Goal: Task Accomplishment & Management: Manage account settings

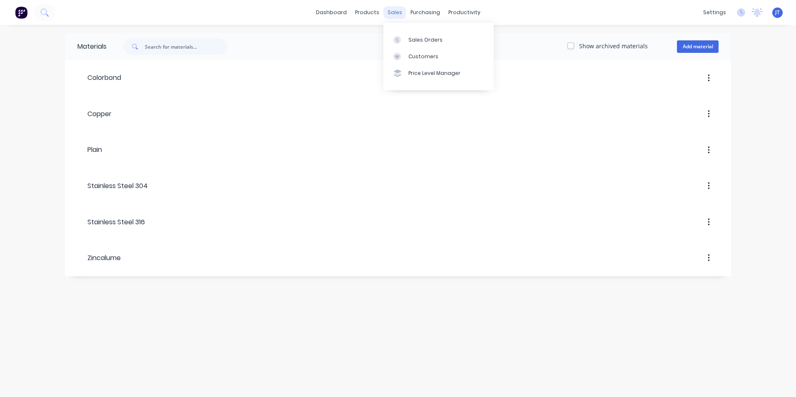
click at [399, 11] on div "sales" at bounding box center [395, 12] width 23 height 12
click at [417, 38] on div "Sales Orders" at bounding box center [426, 39] width 34 height 7
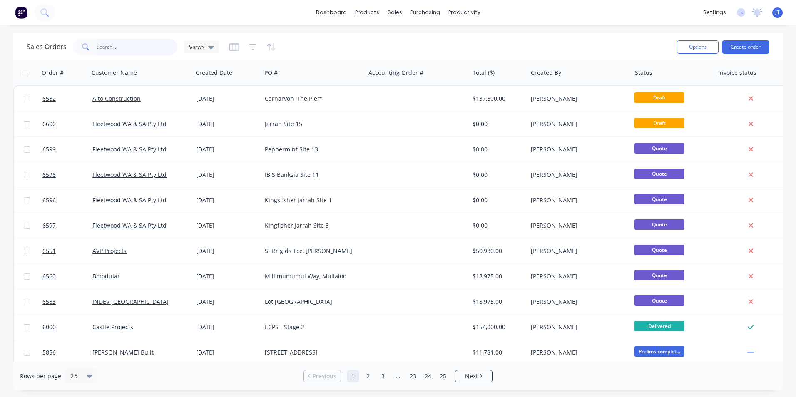
click at [141, 46] on input "text" at bounding box center [137, 47] width 81 height 17
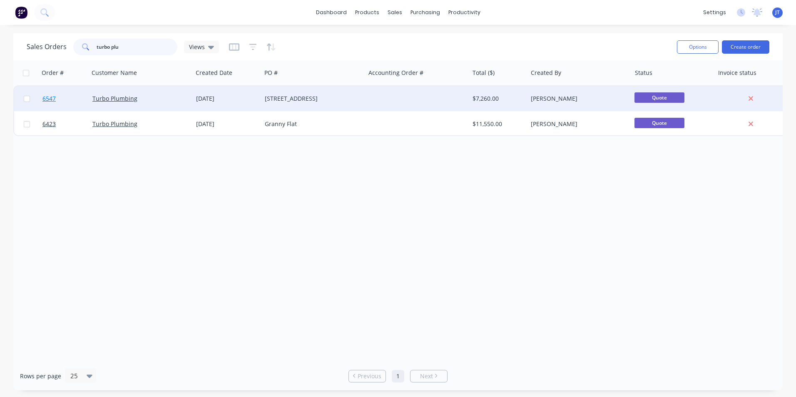
type input "turbo plu"
click at [51, 97] on span "6547" at bounding box center [48, 99] width 13 height 8
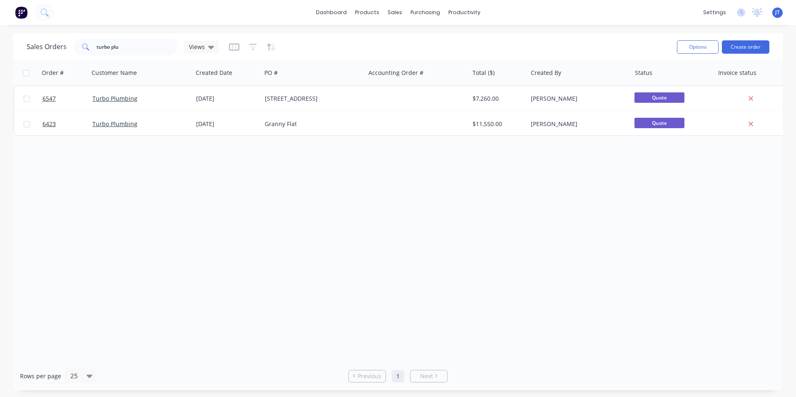
click at [229, 227] on div "Order # Customer Name Created Date PO # Accounting Order # Total ($) Created By…" at bounding box center [398, 211] width 770 height 302
click at [477, 36] on div "Workflow" at bounding box center [478, 39] width 25 height 7
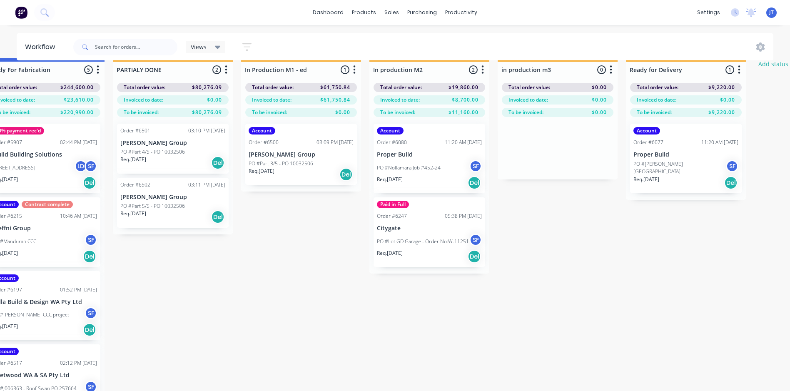
scroll to position [0, 1188]
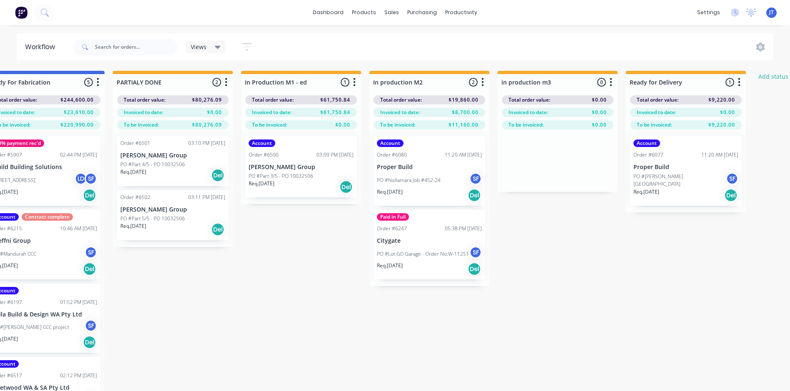
click at [433, 164] on p "Proper Build" at bounding box center [429, 167] width 105 height 7
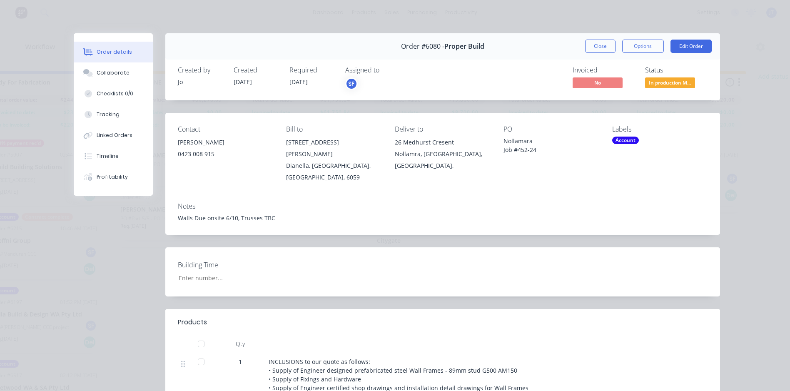
scroll to position [0, 0]
click at [602, 48] on button "Close" at bounding box center [600, 46] width 30 height 13
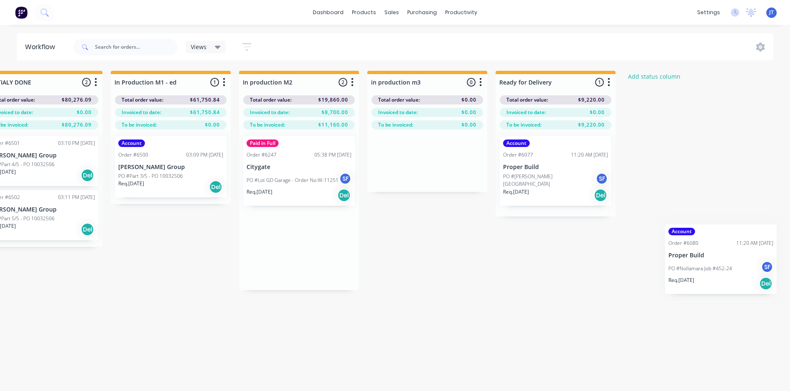
scroll to position [0, 1324]
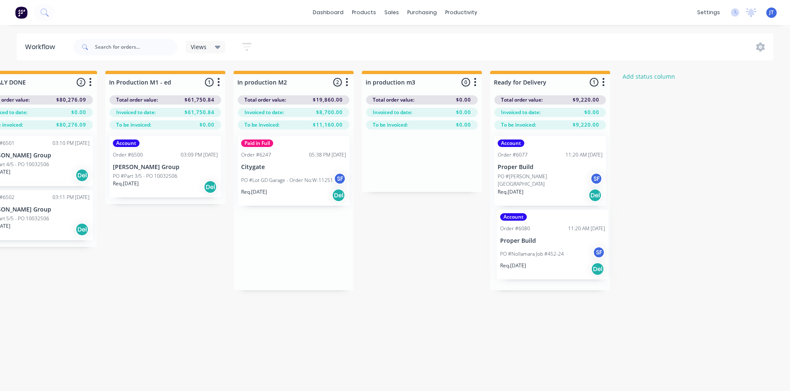
drag, startPoint x: 399, startPoint y: 160, endPoint x: 548, endPoint y: 234, distance: 166.7
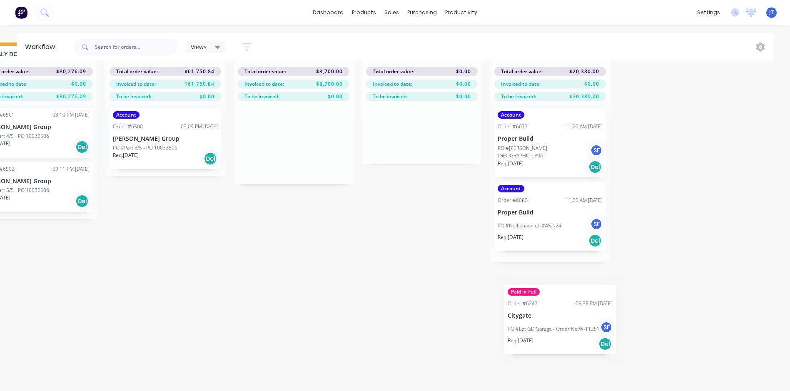
scroll to position [36, 1324]
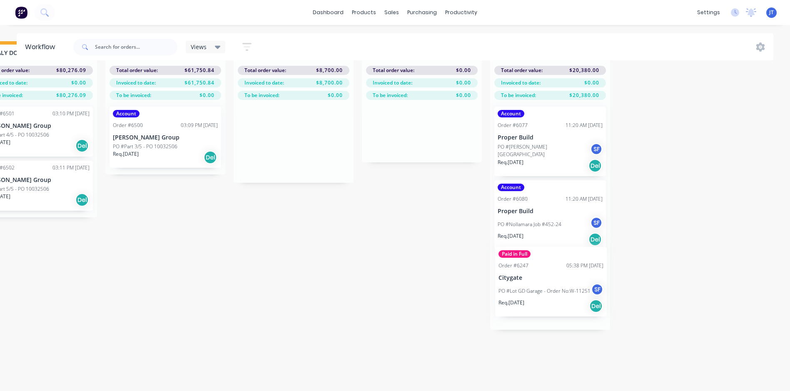
drag, startPoint x: 291, startPoint y: 156, endPoint x: 551, endPoint y: 268, distance: 283.2
click at [553, 282] on p "Citygate" at bounding box center [550, 285] width 105 height 7
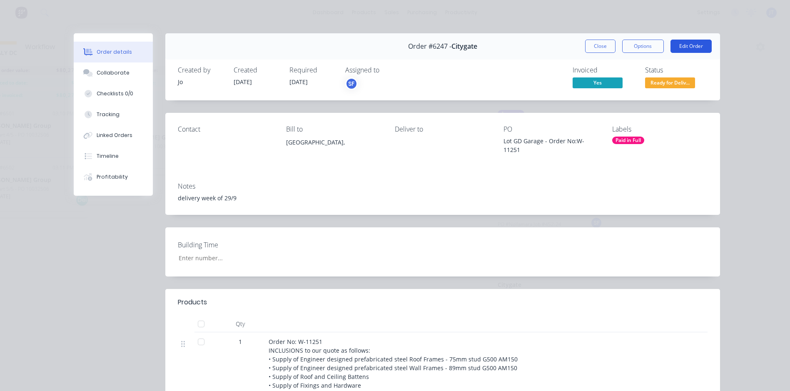
click at [694, 47] on button "Edit Order" at bounding box center [691, 46] width 41 height 13
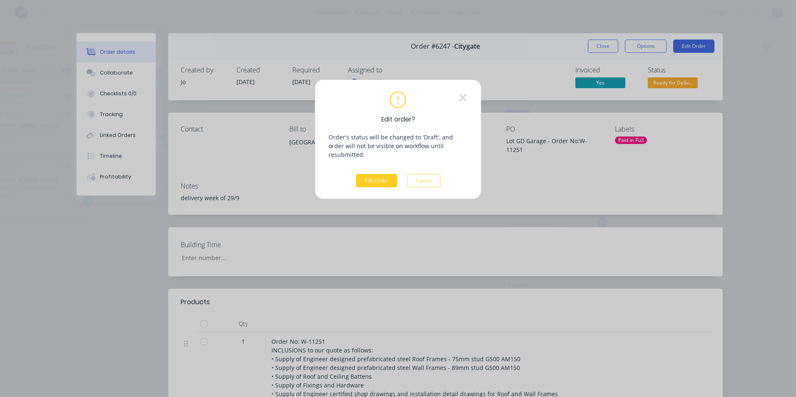
click at [371, 174] on button "Edit Order" at bounding box center [376, 180] width 41 height 13
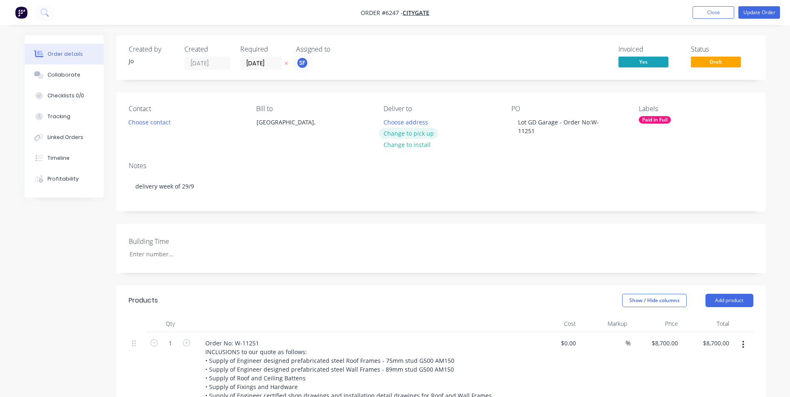
click at [422, 134] on button "Change to pick up" at bounding box center [408, 133] width 59 height 11
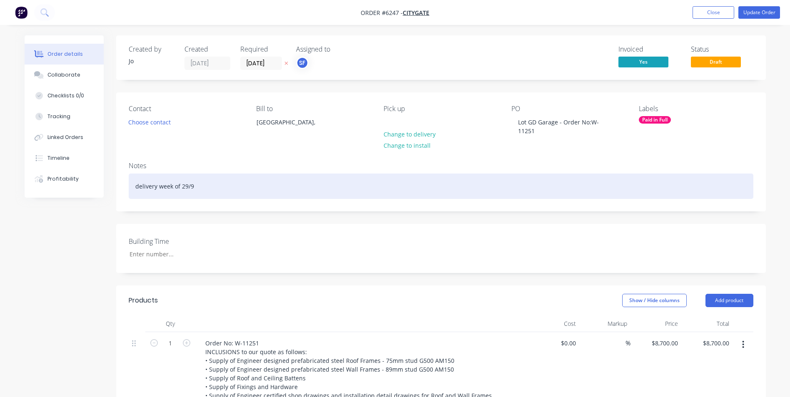
click at [209, 189] on div "delivery week of 29/9" at bounding box center [441, 186] width 625 height 25
drag, startPoint x: 209, startPoint y: 189, endPoint x: 67, endPoint y: 189, distance: 141.6
click at [67, 189] on div "Order details Collaborate Checklists 0/0 Tracking Linked Orders Timeline Profit…" at bounding box center [395, 348] width 758 height 627
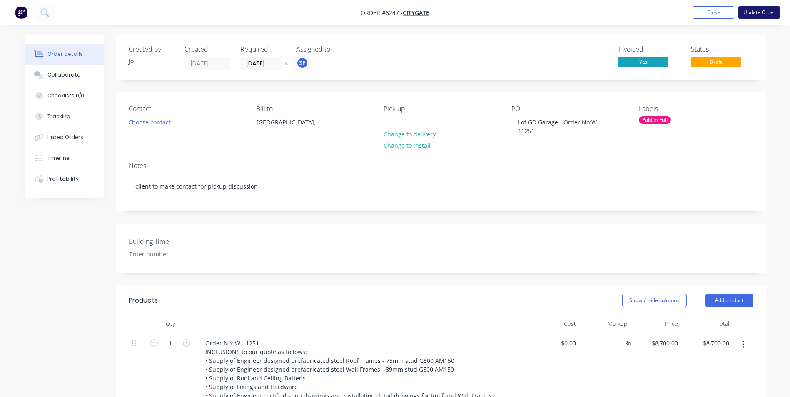
click at [770, 14] on button "Update Order" at bounding box center [759, 12] width 42 height 12
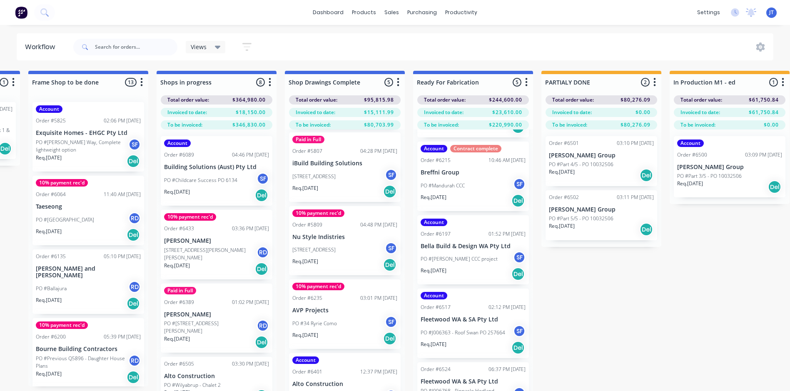
scroll to position [80, 0]
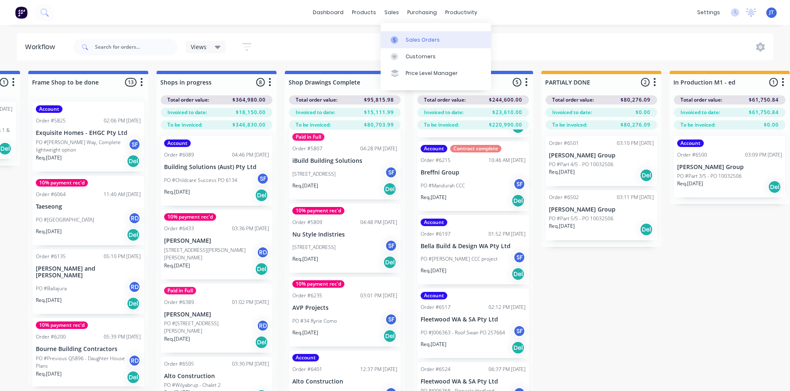
click at [410, 36] on div "Sales Orders" at bounding box center [423, 39] width 34 height 7
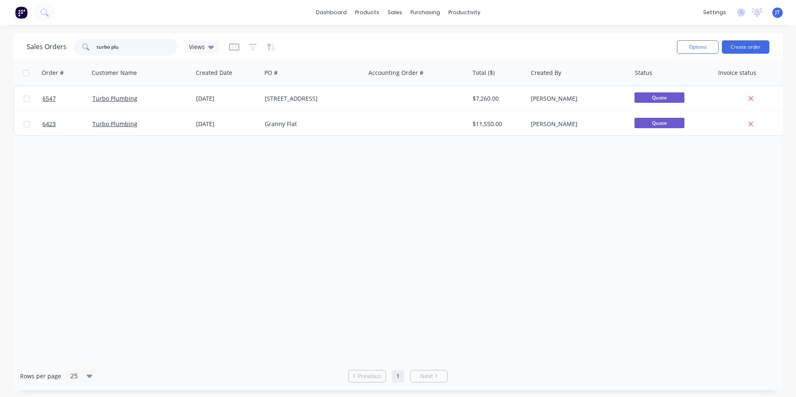
click at [147, 42] on input "turbo plu" at bounding box center [137, 47] width 81 height 17
type input "t"
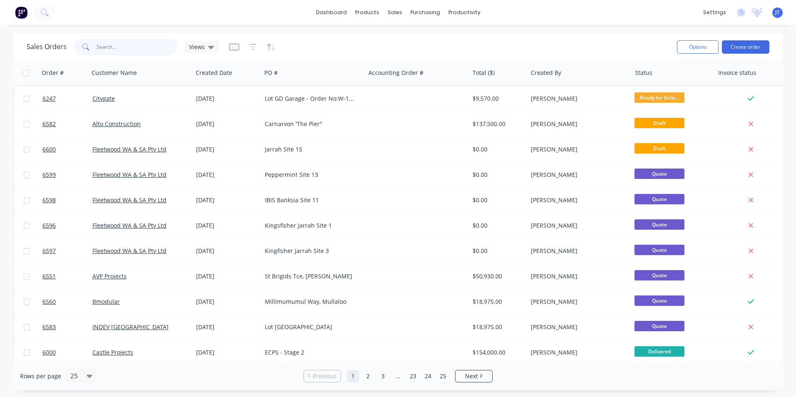
click at [146, 49] on input "text" at bounding box center [137, 47] width 81 height 17
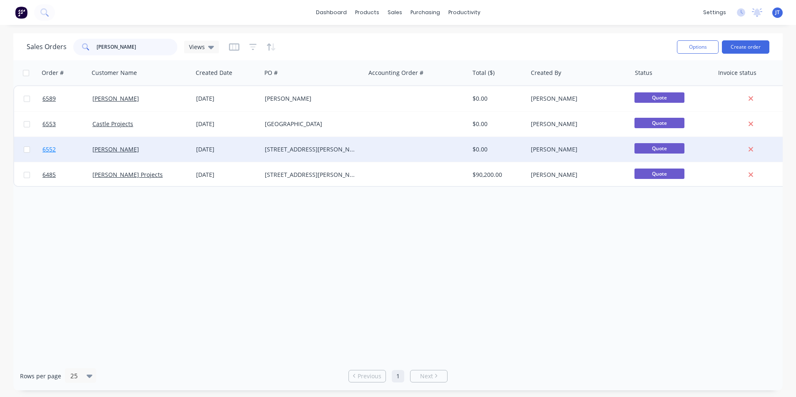
type input "[PERSON_NAME]"
click at [50, 151] on span "6552" at bounding box center [48, 149] width 13 height 8
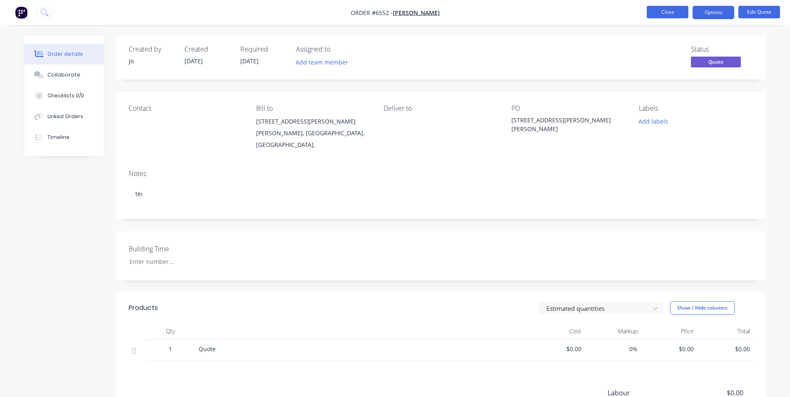
click at [662, 10] on button "Close" at bounding box center [668, 12] width 42 height 12
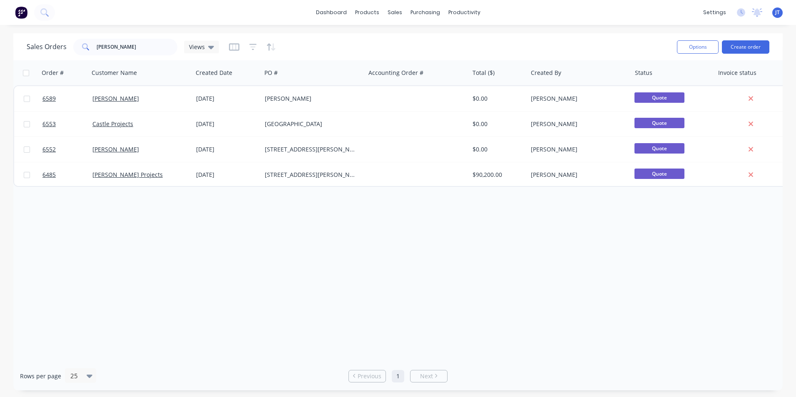
click at [301, 214] on div "Order # Customer Name Created Date PO # Accounting Order # Total ($) Created By…" at bounding box center [398, 211] width 770 height 302
type input "l"
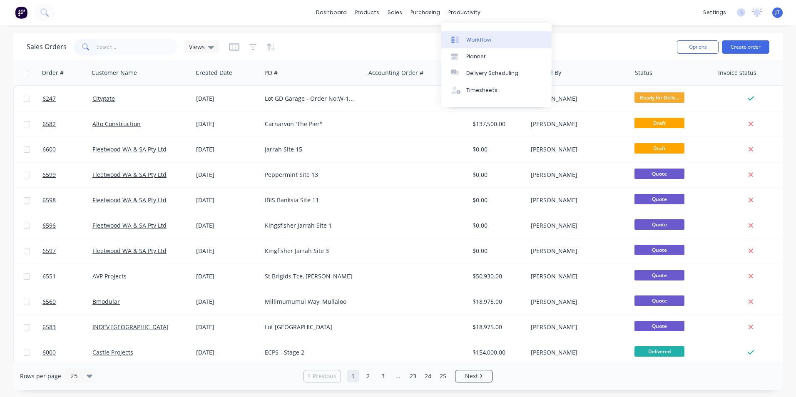
click at [473, 38] on div "Workflow" at bounding box center [478, 39] width 25 height 7
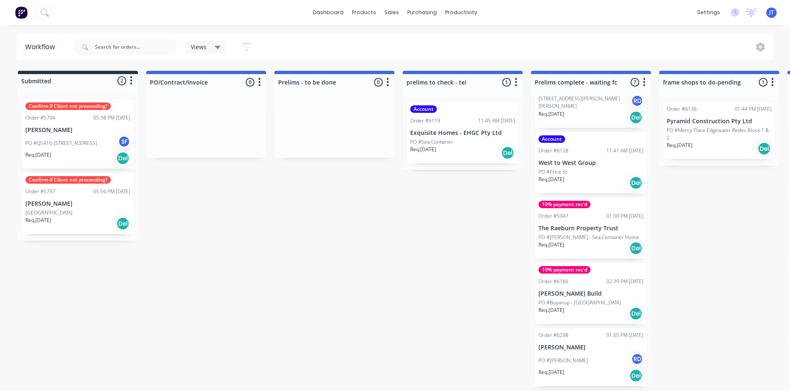
drag, startPoint x: 396, startPoint y: 326, endPoint x: 391, endPoint y: 313, distance: 14.4
click at [134, 49] on input "text" at bounding box center [136, 47] width 82 height 17
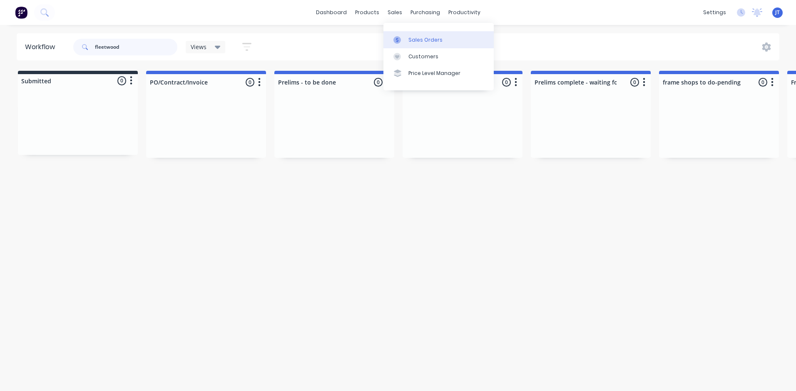
type input "fleetwood"
click at [423, 37] on div "Sales Orders" at bounding box center [426, 39] width 34 height 7
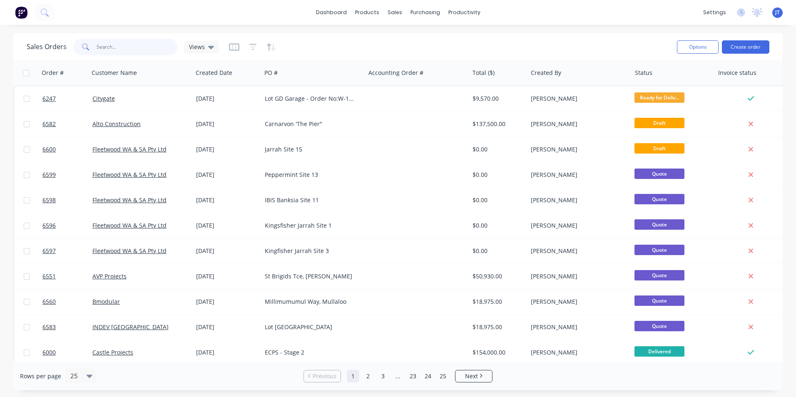
click at [113, 55] on input "text" at bounding box center [137, 47] width 81 height 17
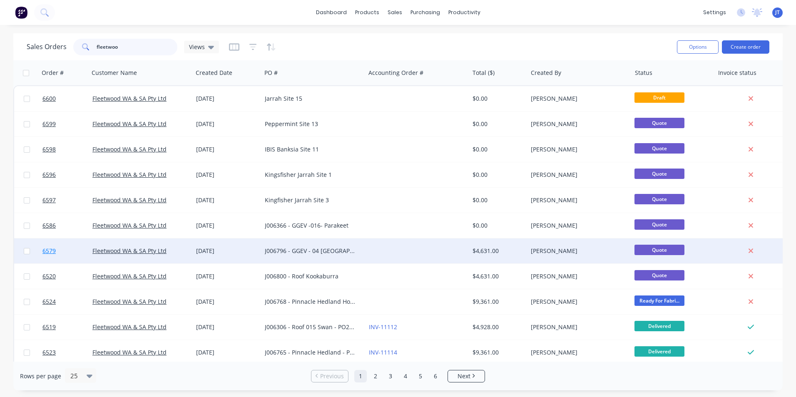
type input "fleetwoo"
click at [49, 250] on span "6579" at bounding box center [48, 251] width 13 height 8
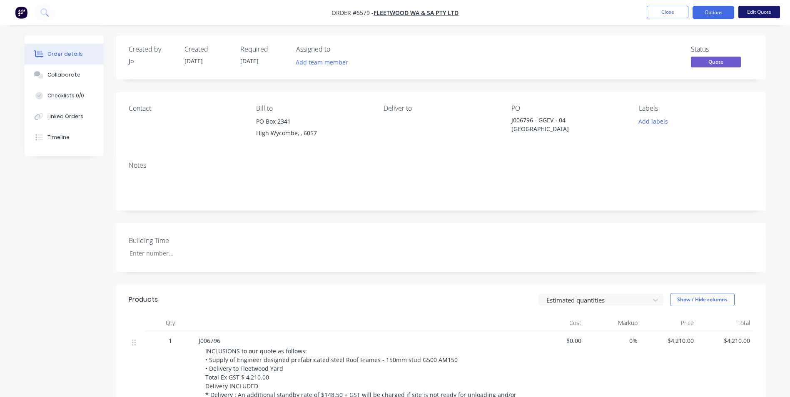
click at [757, 14] on button "Edit Quote" at bounding box center [759, 12] width 42 height 12
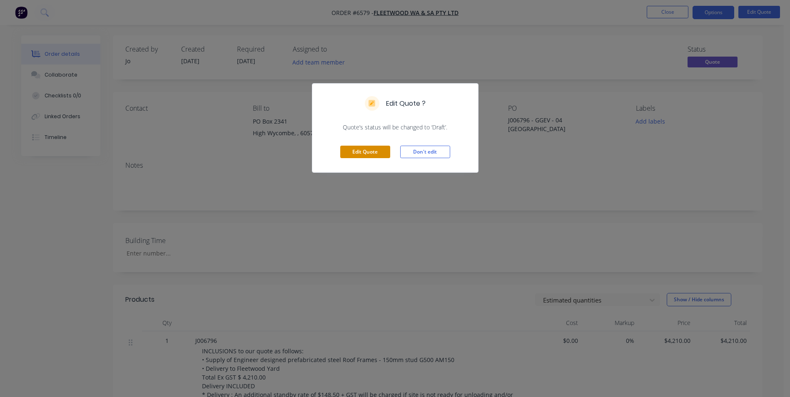
click at [353, 146] on button "Edit Quote" at bounding box center [365, 152] width 50 height 12
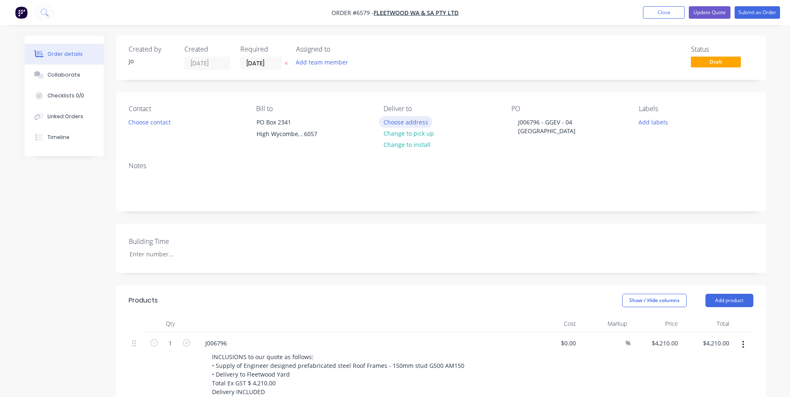
click at [415, 119] on button "Choose address" at bounding box center [405, 121] width 53 height 11
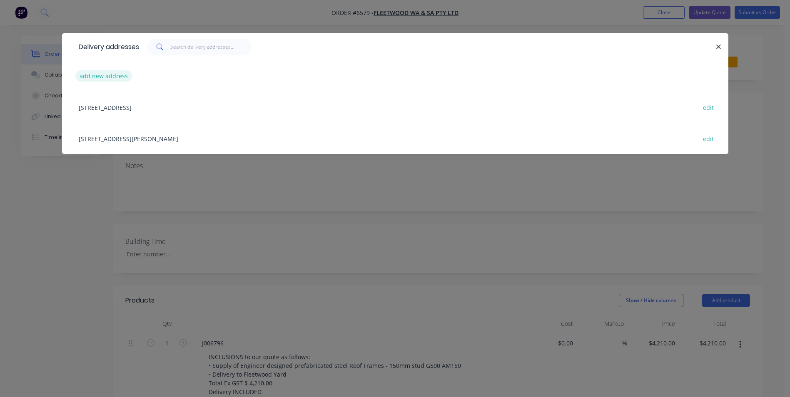
click at [115, 77] on button "add new address" at bounding box center [103, 75] width 57 height 11
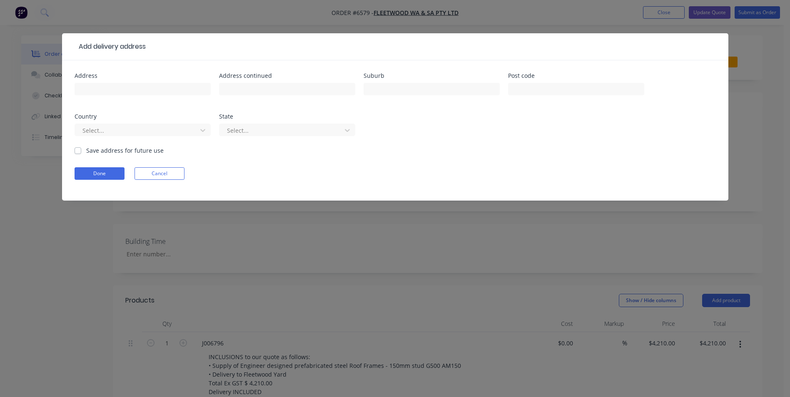
click at [165, 170] on button "Cancel" at bounding box center [160, 173] width 50 height 12
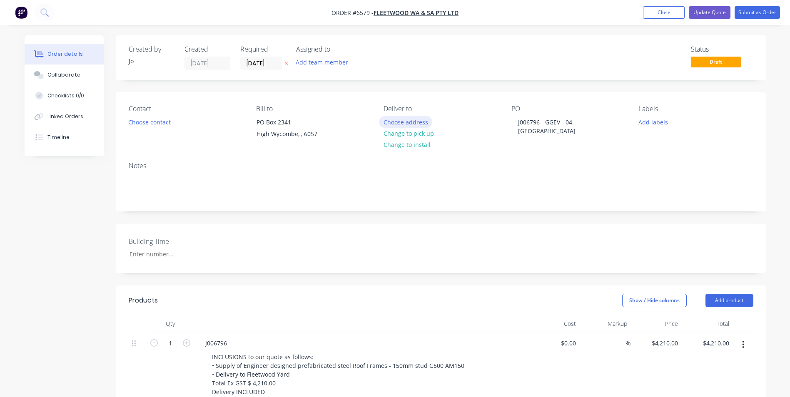
click at [410, 123] on button "Choose address" at bounding box center [405, 121] width 53 height 11
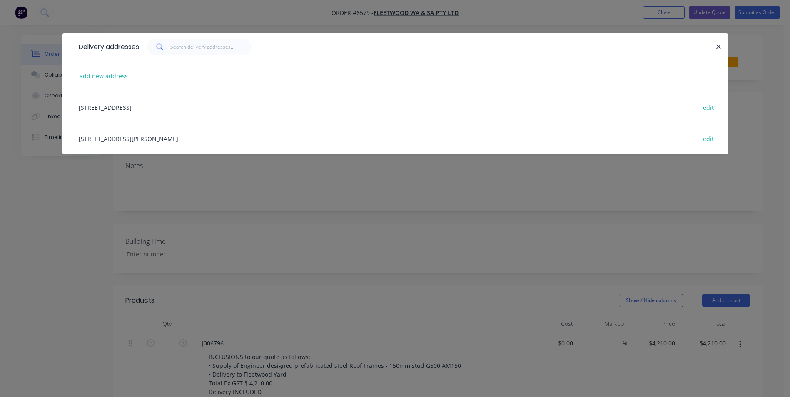
click at [184, 137] on div "[STREET_ADDRESS][PERSON_NAME] edit" at bounding box center [395, 138] width 641 height 31
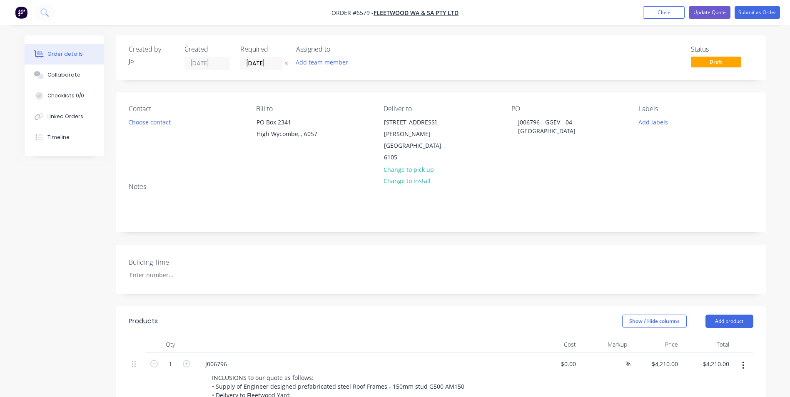
click at [770, 150] on div "Order details Collaborate Checklists 0/0 Linked Orders Timeline Order details C…" at bounding box center [395, 359] width 758 height 648
click at [669, 13] on button "Close" at bounding box center [664, 12] width 42 height 12
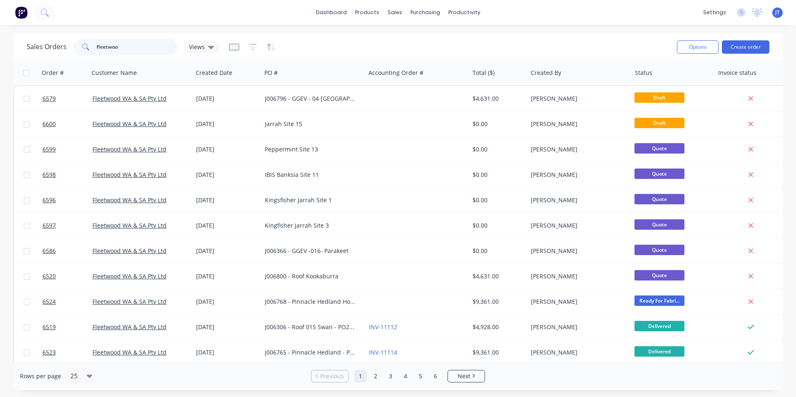
click at [132, 45] on input "fleetwoo" at bounding box center [137, 47] width 81 height 17
type input "f"
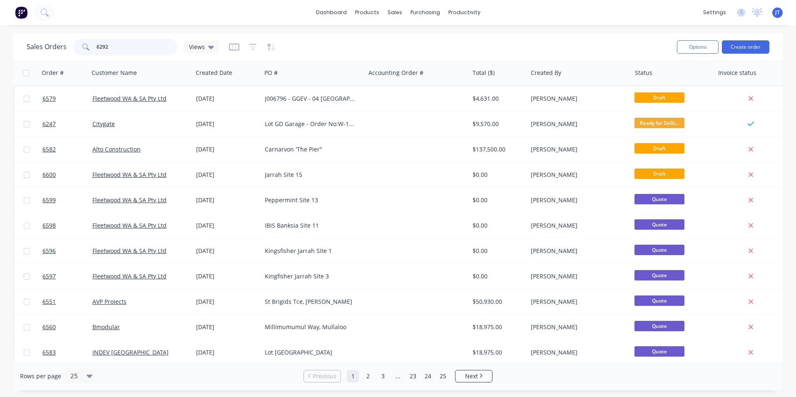
type input "6292"
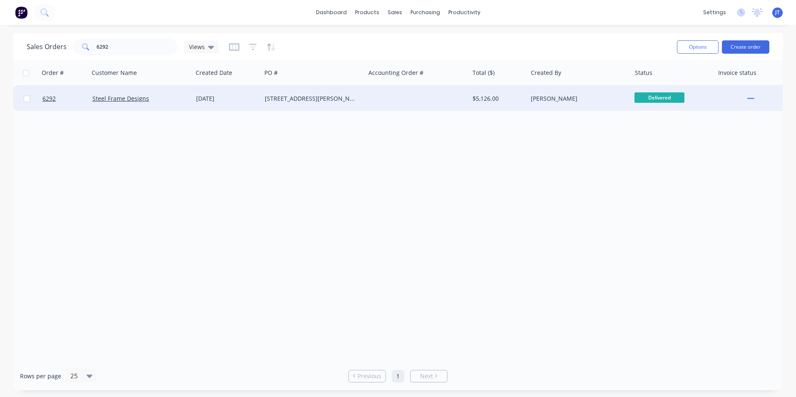
click at [349, 100] on div "[STREET_ADDRESS][PERSON_NAME][PERSON_NAME]" at bounding box center [311, 99] width 92 height 8
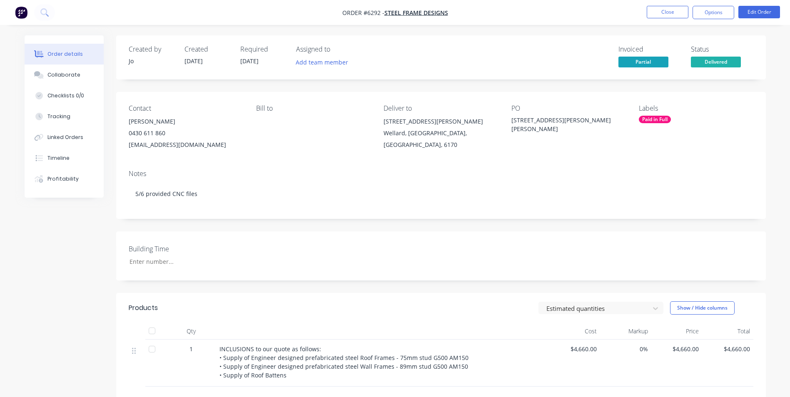
click at [344, 125] on div "Bill to" at bounding box center [313, 128] width 114 height 46
click at [661, 13] on button "Close" at bounding box center [668, 12] width 42 height 12
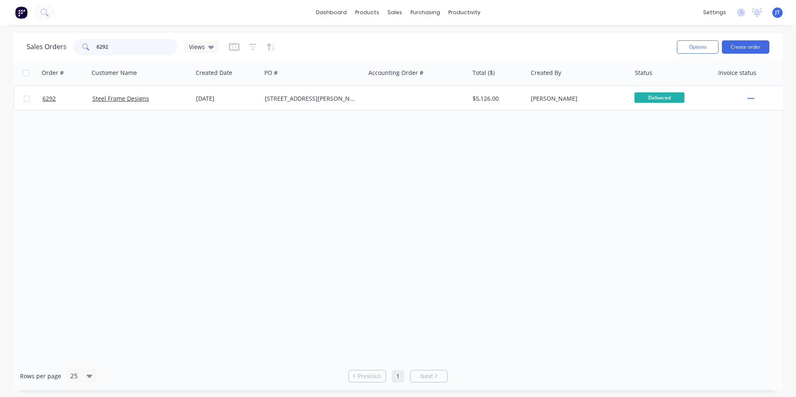
click at [141, 48] on input "6292" at bounding box center [137, 47] width 81 height 17
type input "6"
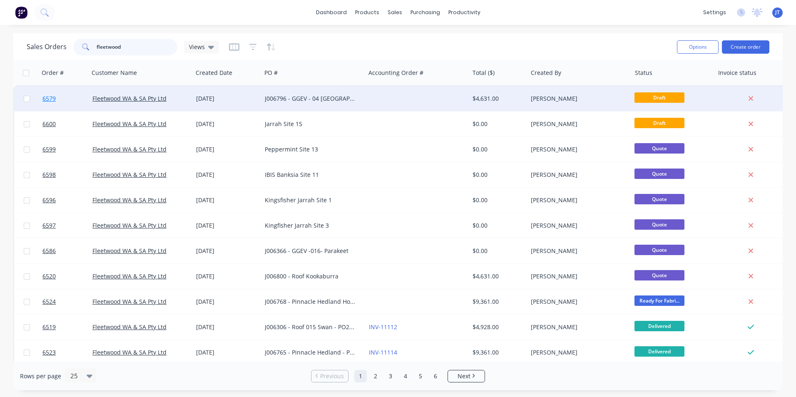
type input "fleetwood"
click at [51, 98] on span "6579" at bounding box center [48, 99] width 13 height 8
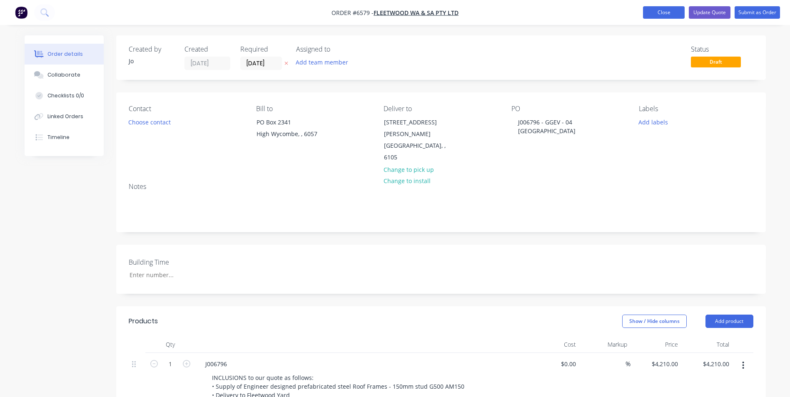
click at [677, 12] on button "Close" at bounding box center [664, 12] width 42 height 12
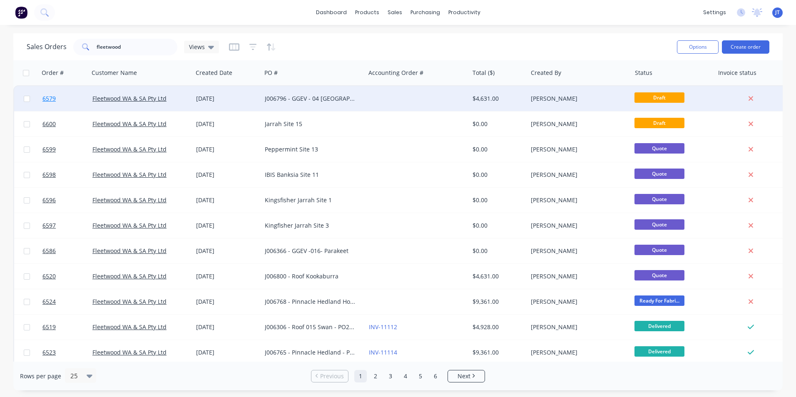
click at [45, 102] on span "6579" at bounding box center [48, 99] width 13 height 8
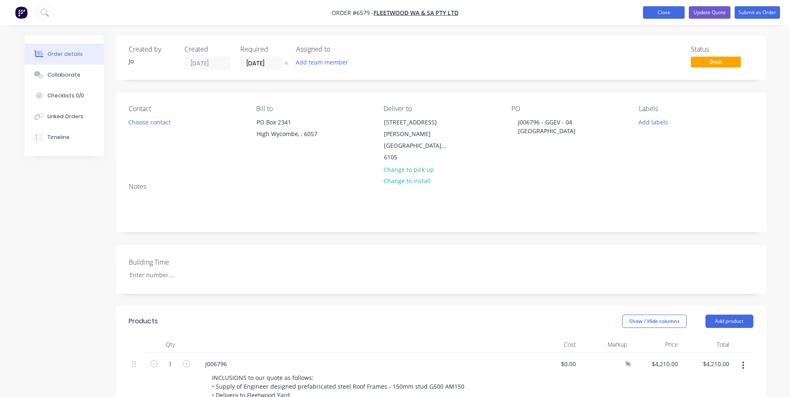
click at [670, 17] on button "Close" at bounding box center [664, 12] width 42 height 12
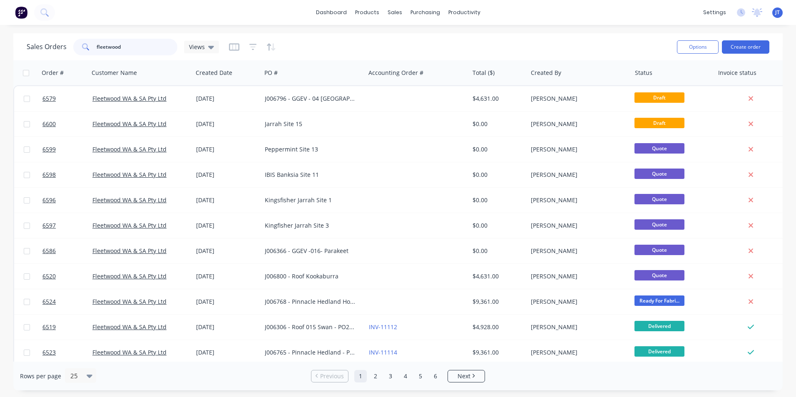
drag, startPoint x: 128, startPoint y: 49, endPoint x: 0, endPoint y: 30, distance: 129.3
click at [2, 30] on div "dashboard products sales purchasing productivity dashboard products Product Cat…" at bounding box center [398, 198] width 796 height 397
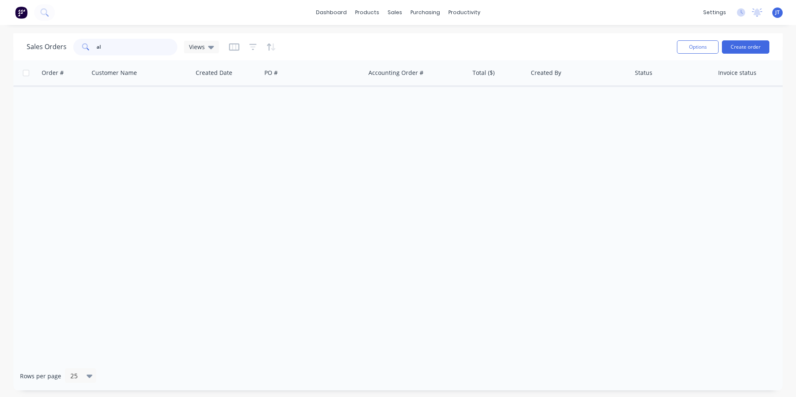
type input "a"
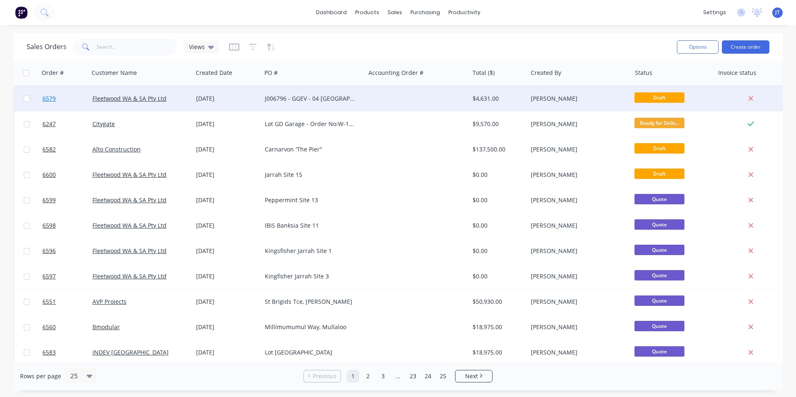
click at [52, 97] on span "6579" at bounding box center [48, 99] width 13 height 8
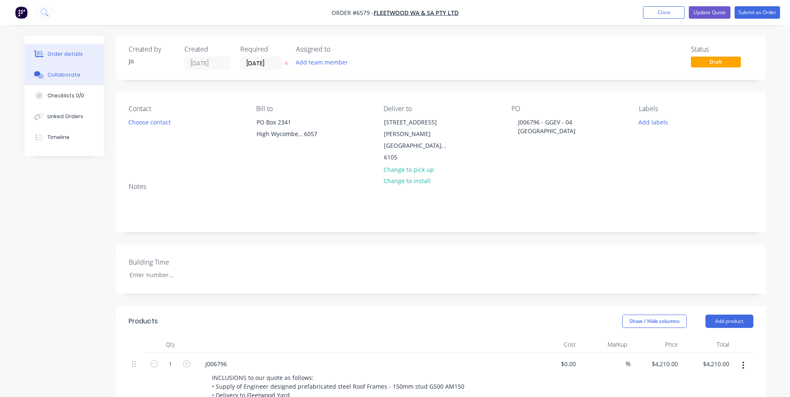
click at [62, 67] on button "Collaborate" at bounding box center [64, 75] width 79 height 21
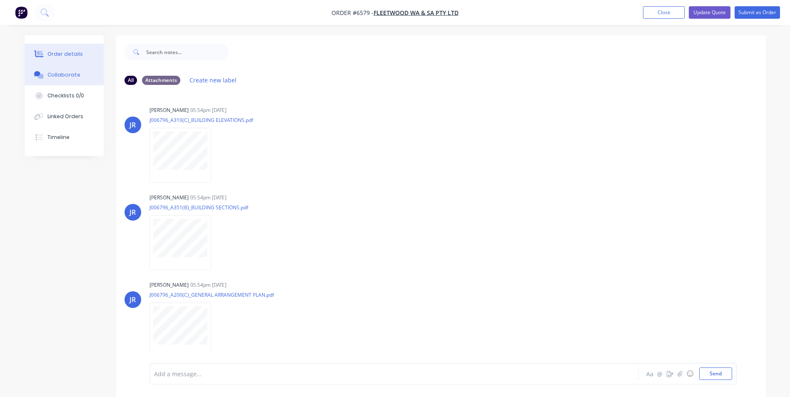
click at [55, 52] on div "Order details" at bounding box center [64, 53] width 35 height 7
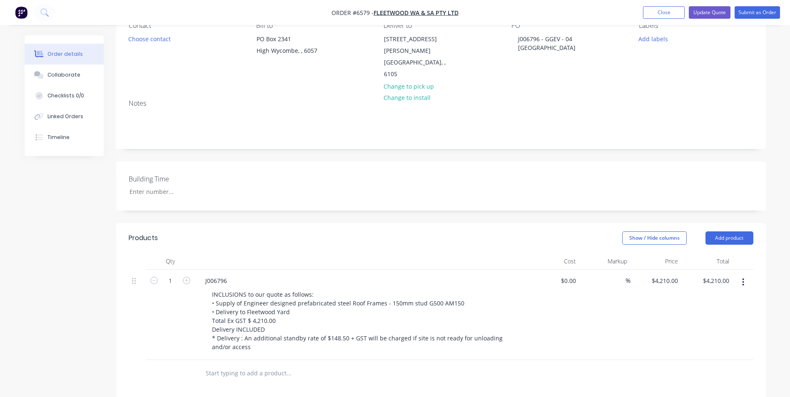
scroll to position [42, 0]
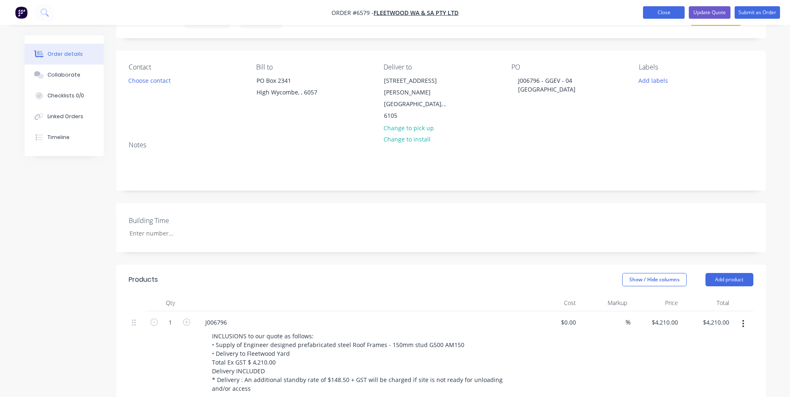
click at [663, 13] on button "Close" at bounding box center [664, 12] width 42 height 12
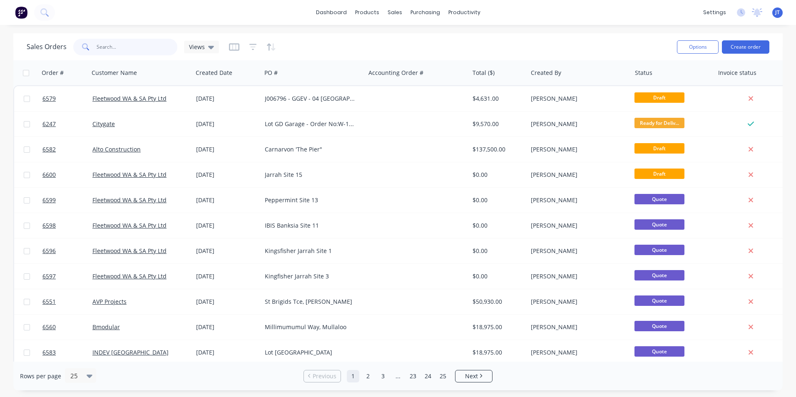
click at [129, 41] on input "text" at bounding box center [137, 47] width 81 height 17
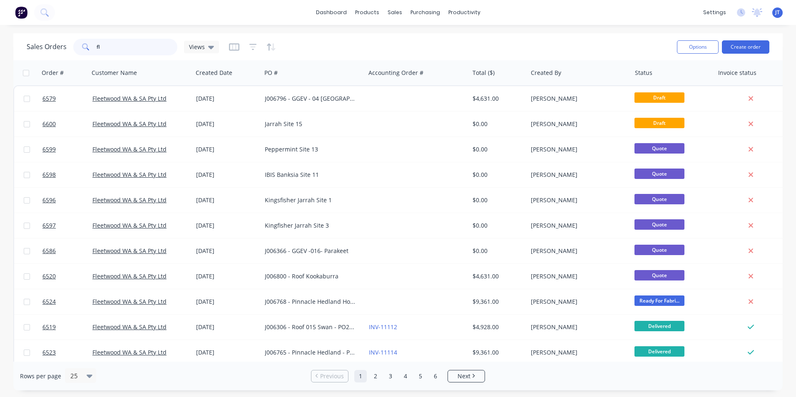
type input "f"
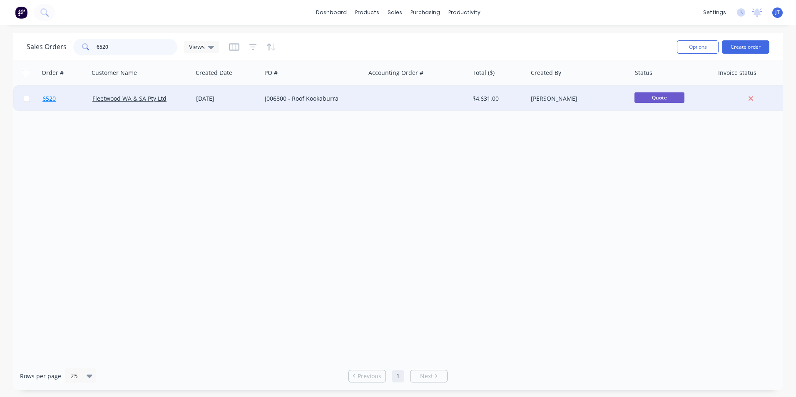
type input "6520"
click at [72, 99] on link "6520" at bounding box center [67, 98] width 50 height 25
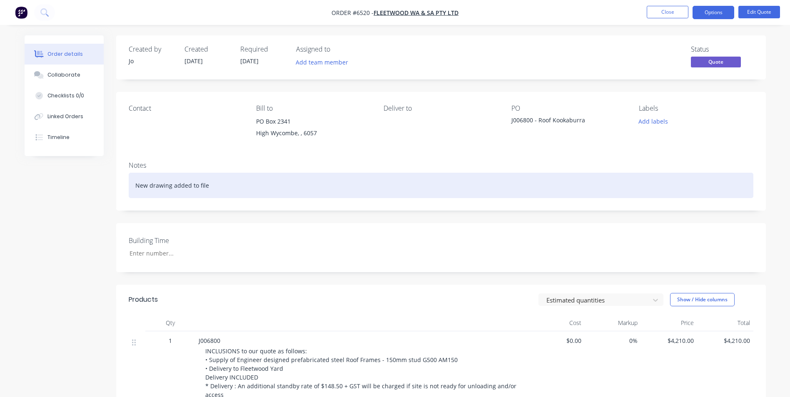
click at [455, 175] on div "New drawing added to file" at bounding box center [441, 185] width 625 height 25
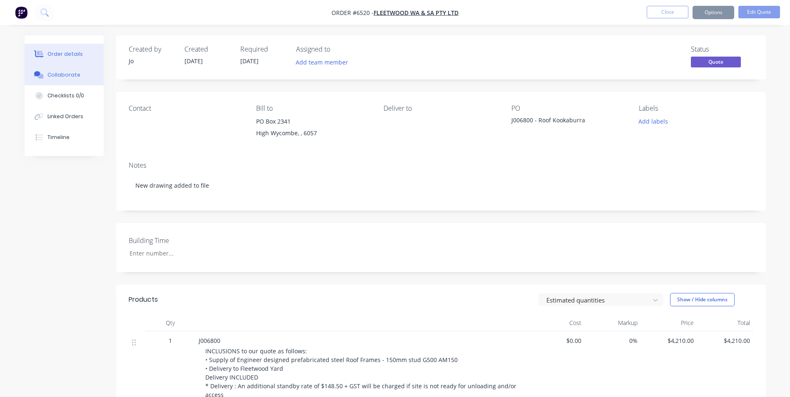
click at [65, 71] on button "Collaborate" at bounding box center [64, 75] width 79 height 21
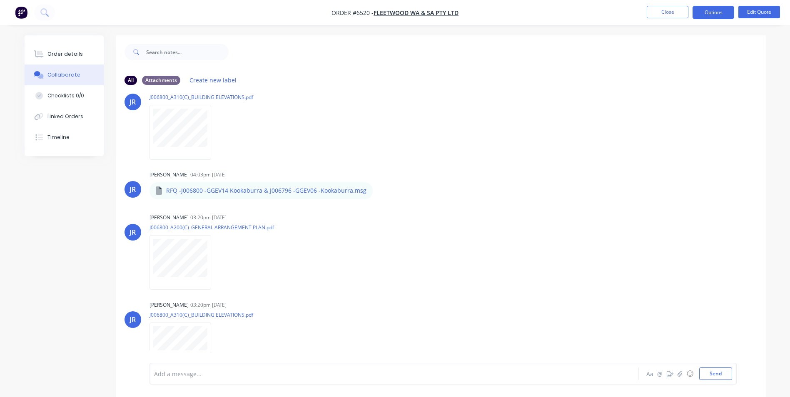
scroll to position [391, 0]
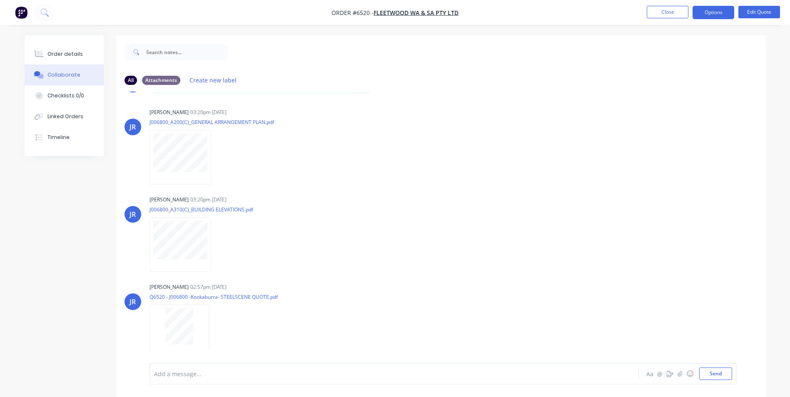
click at [479, 274] on div "JR [PERSON_NAME] 04:02pm [DATE] J006800_A250(B)_ROOF PLAN.pdf Labels Download […" at bounding box center [441, 228] width 650 height 272
click at [728, 374] on button "Send" at bounding box center [715, 374] width 33 height 12
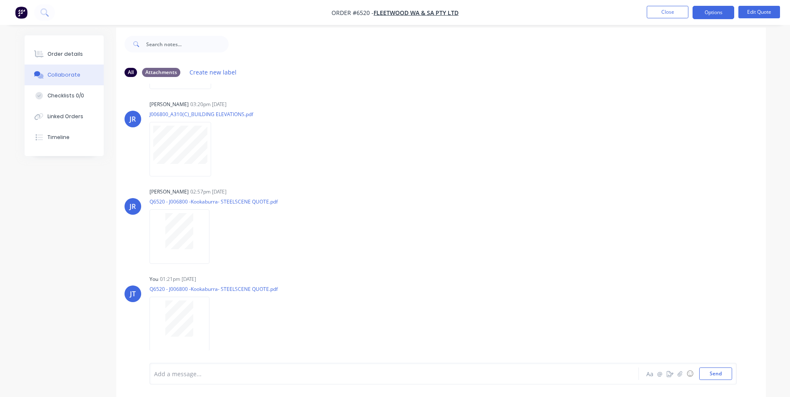
scroll to position [12, 0]
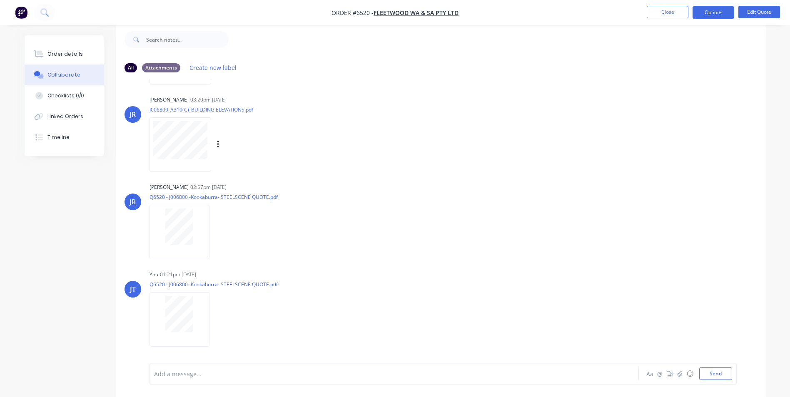
click at [485, 133] on div "JR [PERSON_NAME] 03:20pm [DATE] J006800_A310(C)_BUILDING ELEVATIONS.pdf Labels …" at bounding box center [441, 131] width 650 height 75
click at [61, 57] on div "Order details" at bounding box center [64, 53] width 35 height 7
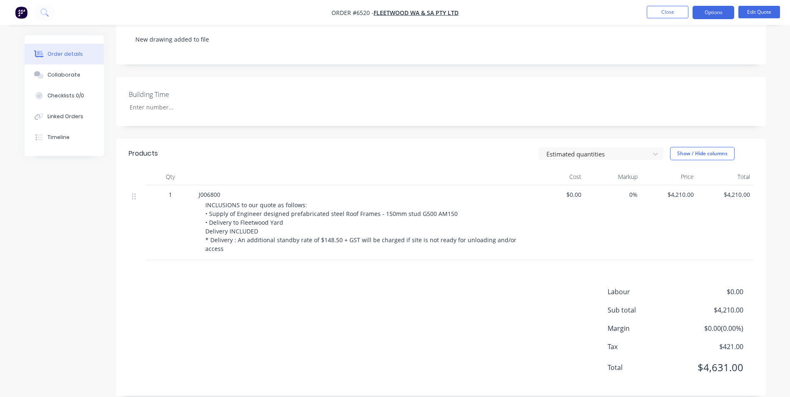
scroll to position [149, 0]
click at [685, 186] on div "$4,210.00" at bounding box center [669, 220] width 56 height 75
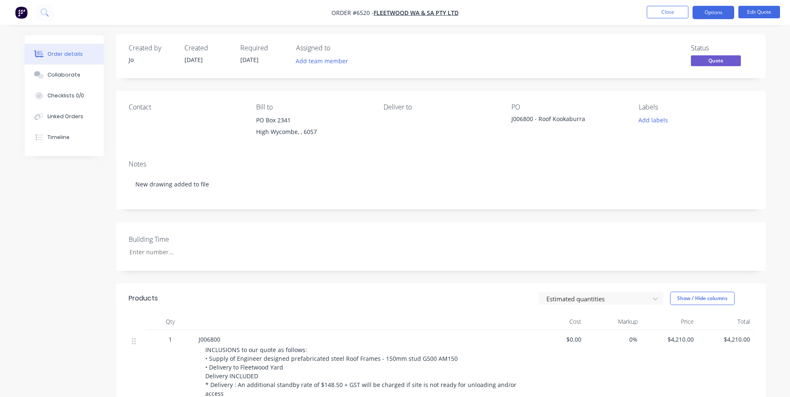
scroll to position [0, 0]
click at [750, 12] on button "Edit Quote" at bounding box center [759, 12] width 42 height 12
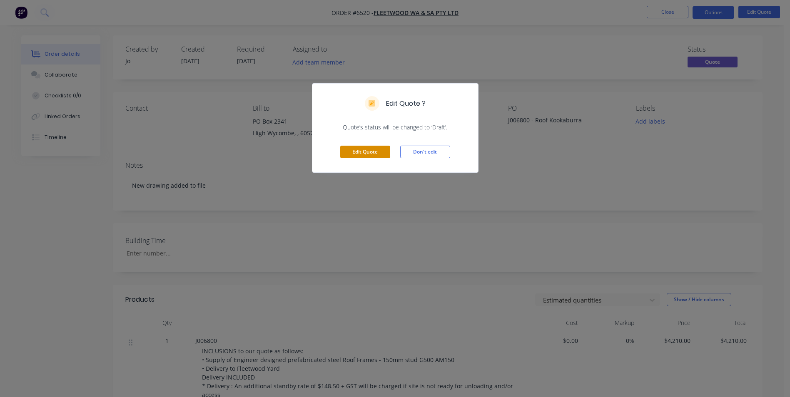
click at [368, 152] on button "Edit Quote" at bounding box center [365, 152] width 50 height 12
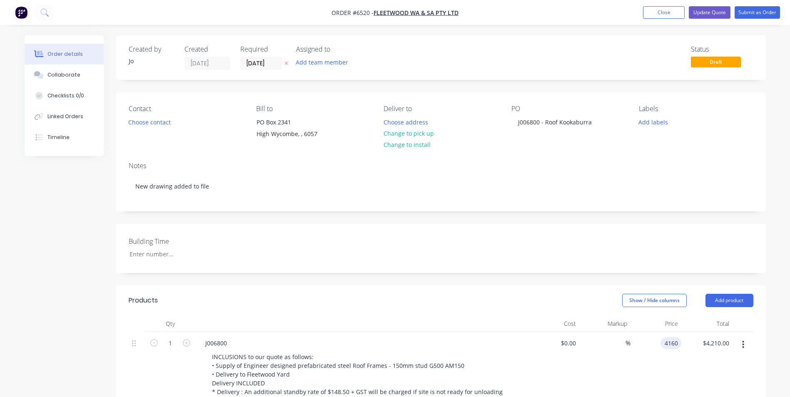
type input "$4,160.00"
click at [680, 373] on div "$4,160.00 $4,160.00" at bounding box center [656, 373] width 51 height 82
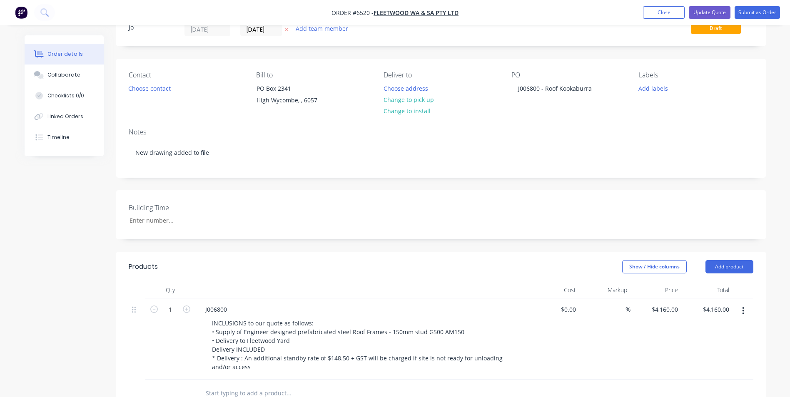
scroll to position [83, 0]
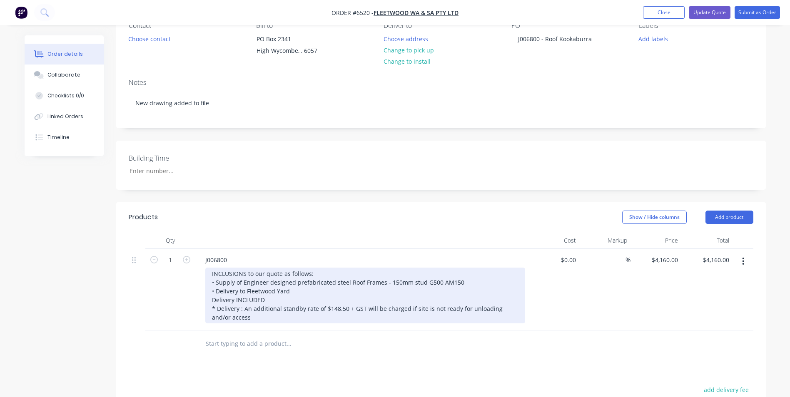
click at [282, 294] on div "INCLUSIONS to our quote as follows: • Supply of Engineer designed prefabricated…" at bounding box center [365, 296] width 320 height 56
click at [381, 287] on div "INCLUSIONS to our quote as follows: • Supply of Engineer designed prefabricated…" at bounding box center [365, 296] width 320 height 56
click at [250, 278] on div "INCLUSIONS to our quote as follows: • Supply of Engineer designed prefabricated…" at bounding box center [365, 296] width 320 height 56
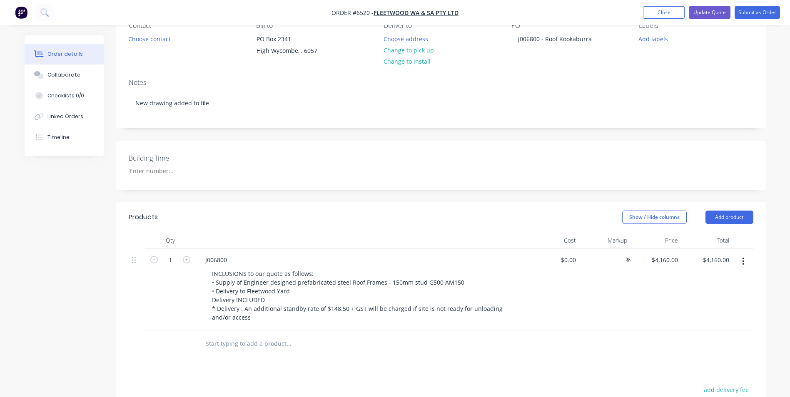
click at [418, 340] on div at bounding box center [324, 344] width 250 height 17
click at [593, 38] on div "J006800 - Roof Kookaburra" at bounding box center [554, 39] width 87 height 12
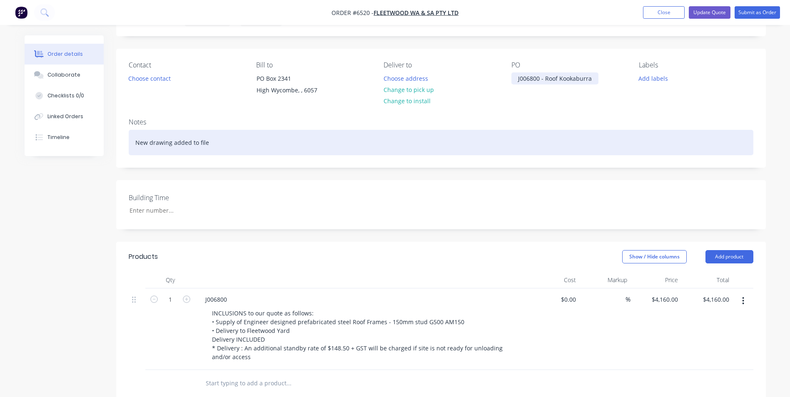
scroll to position [0, 0]
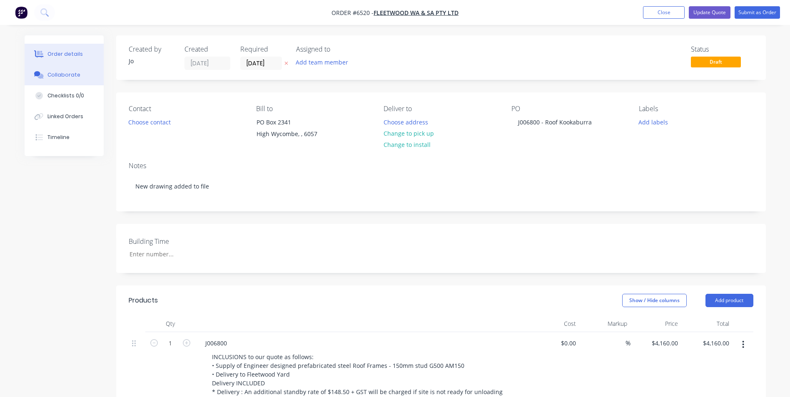
click at [71, 80] on button "Collaborate" at bounding box center [64, 75] width 79 height 21
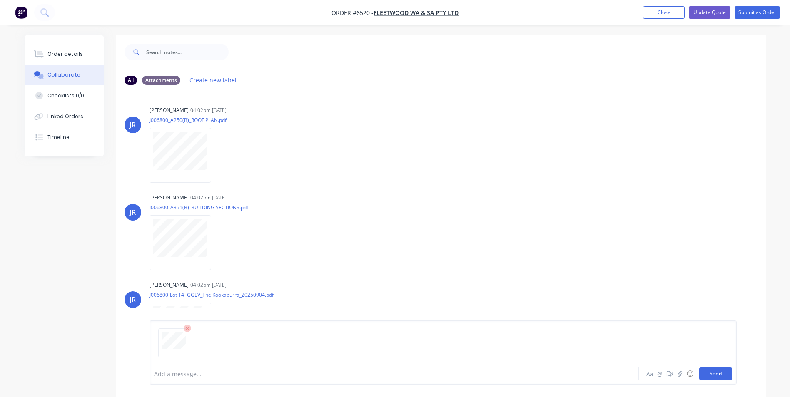
click at [725, 374] on button "Send" at bounding box center [715, 374] width 33 height 12
click at [713, 167] on div "JR [PERSON_NAME] 03:20pm [DATE] J006800_A310(C)_BUILDING ELEVATIONS.pdf Labels …" at bounding box center [441, 143] width 650 height 75
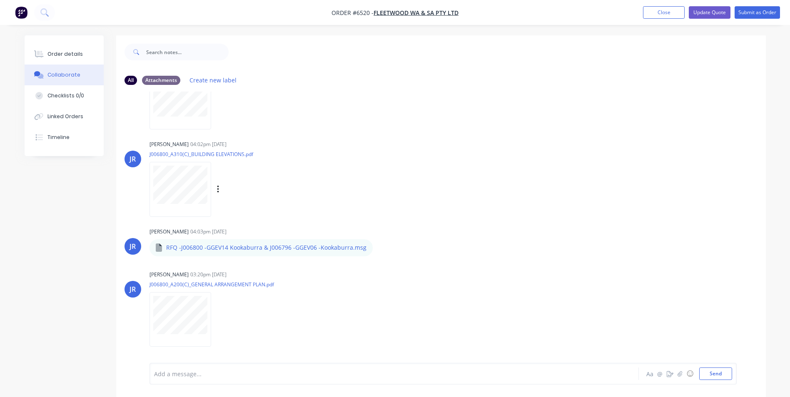
scroll to position [0, 0]
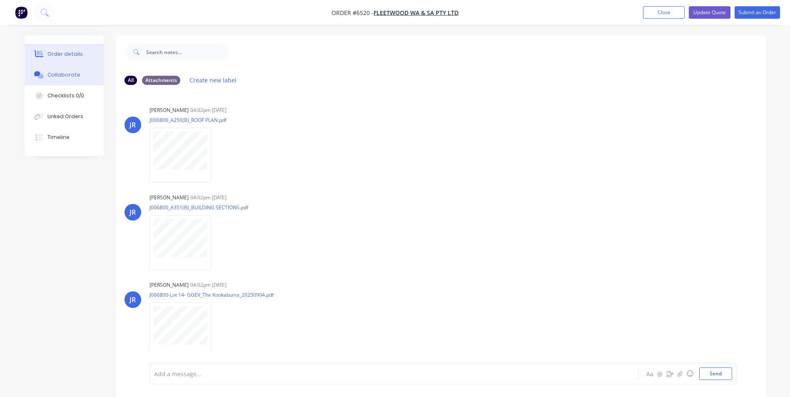
click at [62, 60] on button "Order details" at bounding box center [64, 54] width 79 height 21
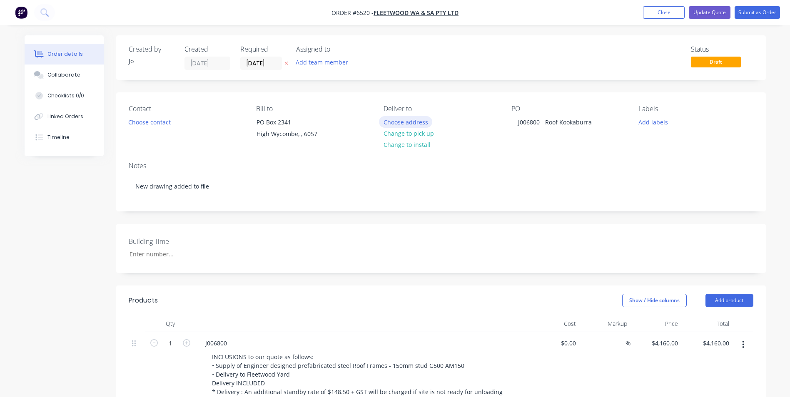
click at [416, 120] on button "Choose address" at bounding box center [405, 121] width 53 height 11
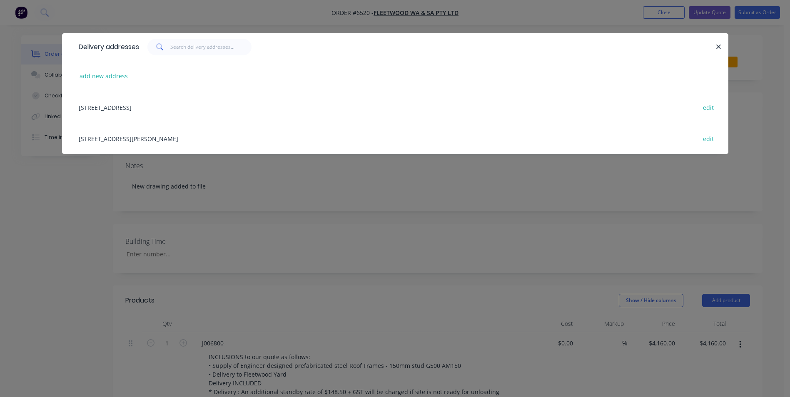
click at [121, 136] on div "[STREET_ADDRESS][PERSON_NAME] edit" at bounding box center [395, 138] width 641 height 31
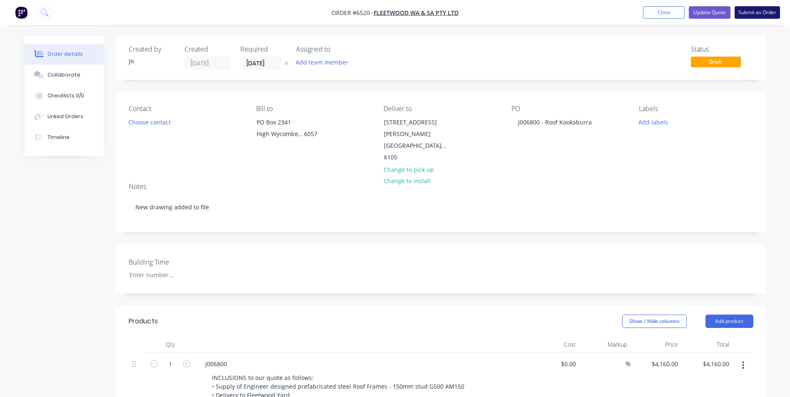
click at [748, 10] on button "Submit as Order" at bounding box center [757, 12] width 45 height 12
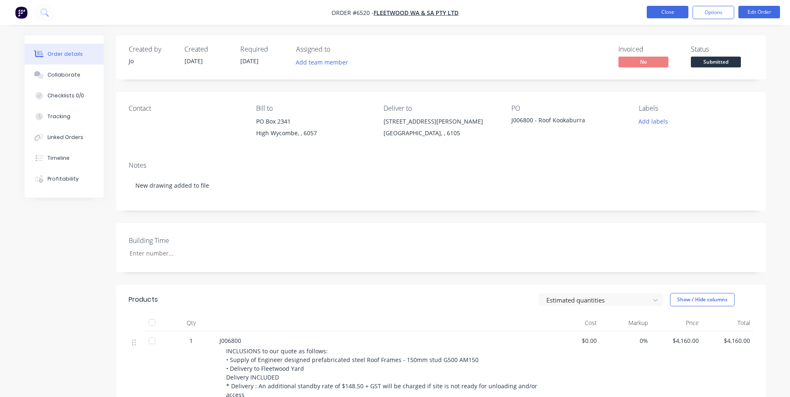
click at [684, 10] on button "Close" at bounding box center [668, 12] width 42 height 12
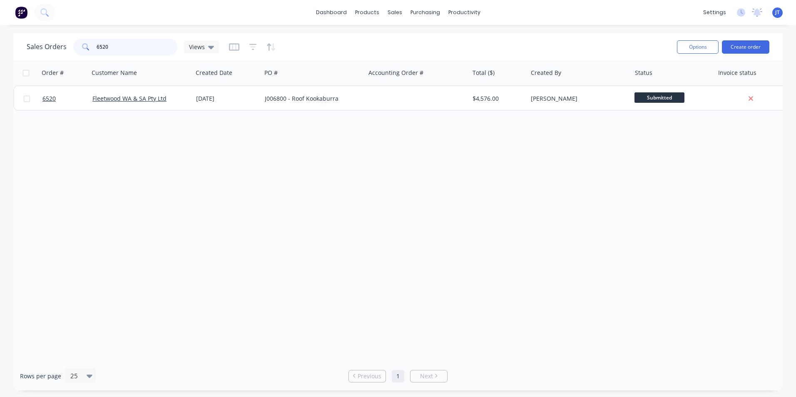
click at [143, 47] on input "6520" at bounding box center [137, 47] width 81 height 17
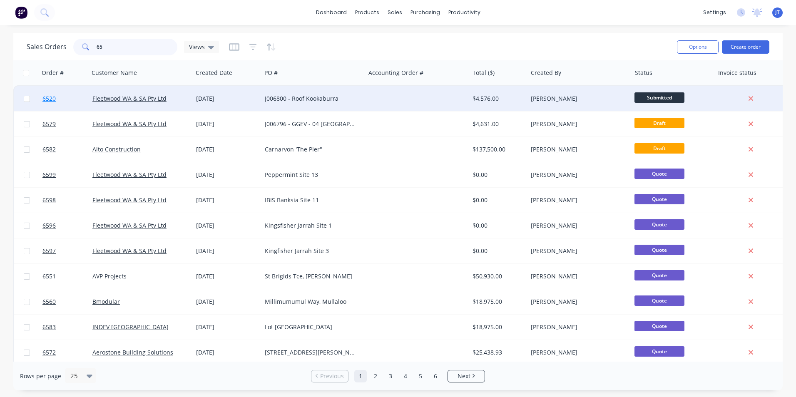
type input "65"
click at [43, 97] on span "6520" at bounding box center [48, 99] width 13 height 8
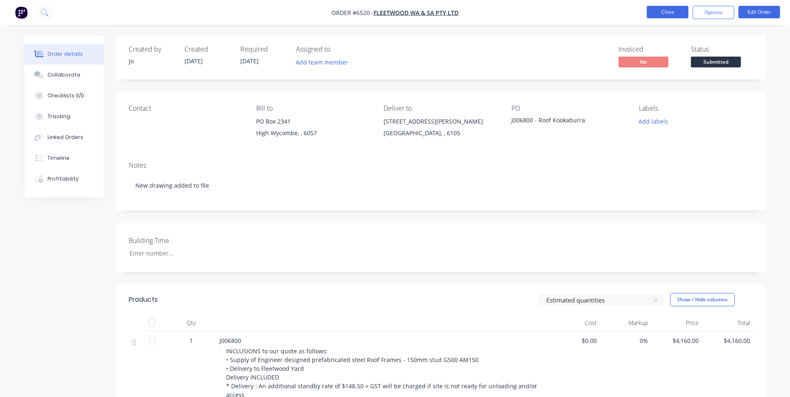
click at [656, 12] on button "Close" at bounding box center [668, 12] width 42 height 12
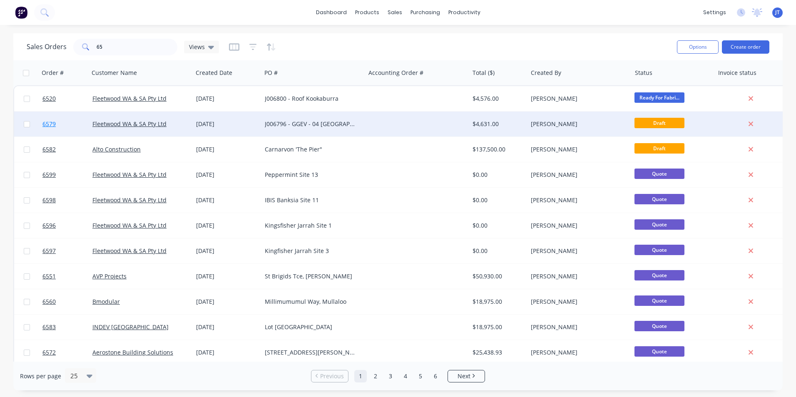
click at [46, 124] on span "6579" at bounding box center [48, 124] width 13 height 8
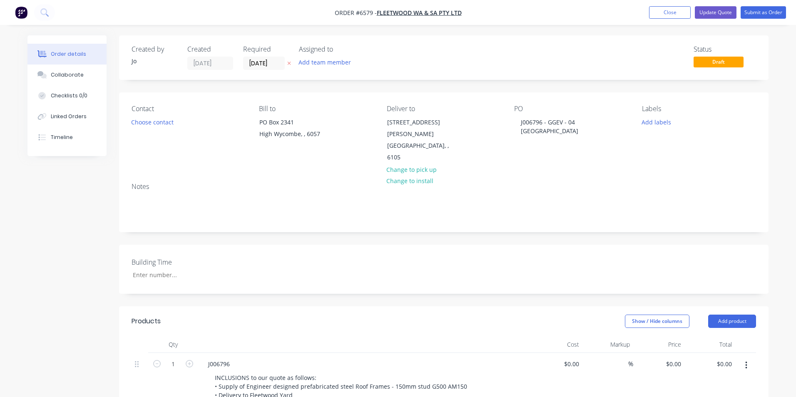
type input "$4,210.00"
click at [718, 15] on button "Update Quote" at bounding box center [710, 12] width 42 height 12
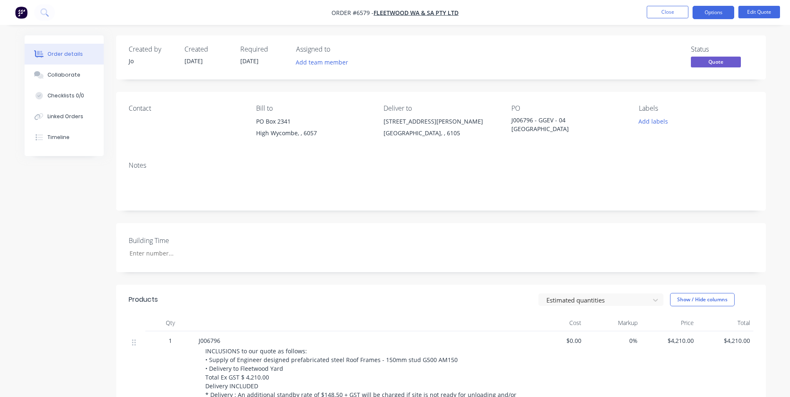
click at [563, 122] on div "J006796 - GGEV - 04 [GEOGRAPHIC_DATA]" at bounding box center [563, 124] width 104 height 17
click at [752, 10] on button "Edit Quote" at bounding box center [759, 12] width 42 height 12
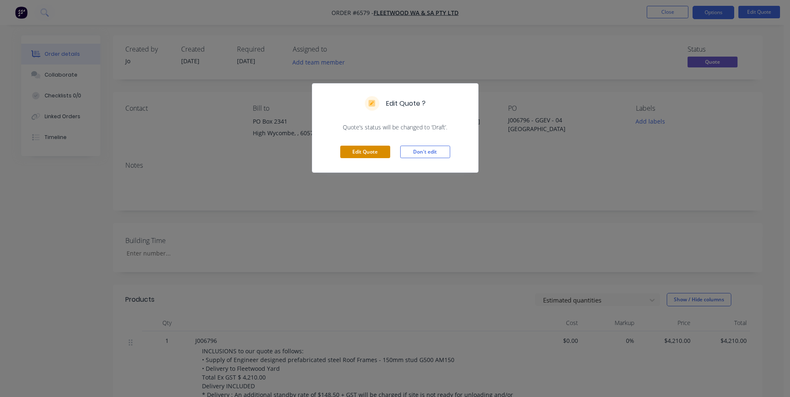
click at [378, 150] on button "Edit Quote" at bounding box center [365, 152] width 50 height 12
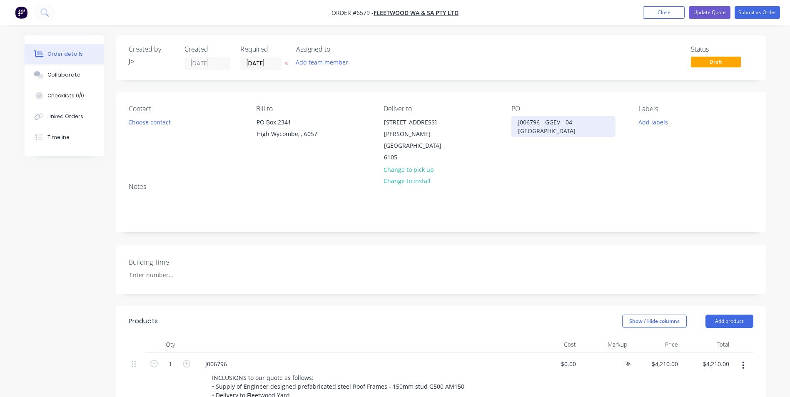
click at [574, 123] on div "J006796 - GGEV - 04 [GEOGRAPHIC_DATA]" at bounding box center [563, 126] width 104 height 21
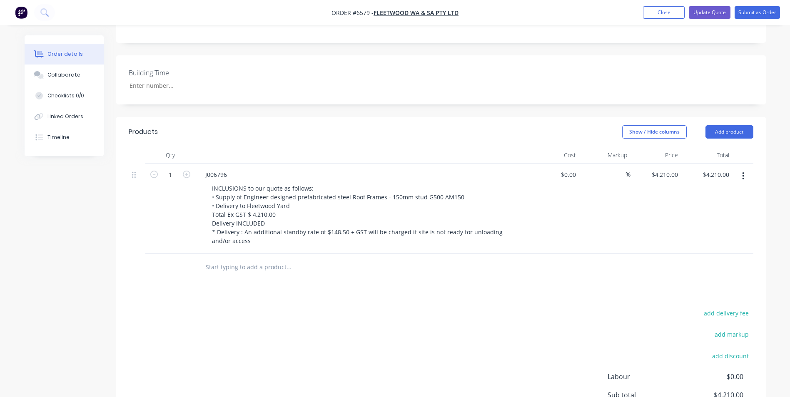
scroll to position [182, 0]
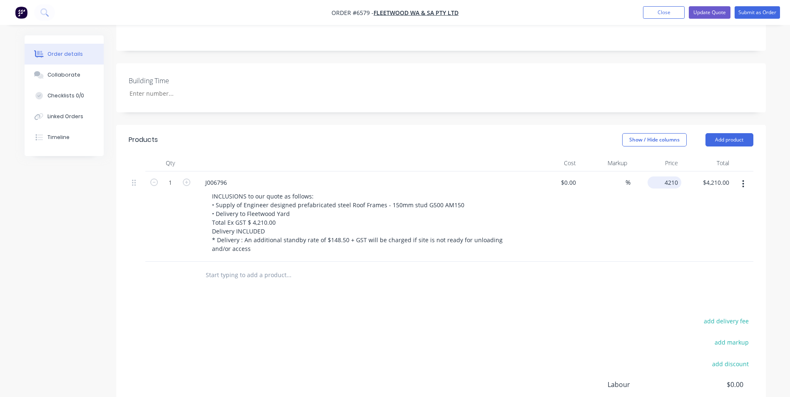
click at [671, 177] on input "4210" at bounding box center [666, 183] width 30 height 12
type input "$4,160.00"
click at [556, 270] on div "Products Show / Hide columns Add product Qty Cost Markup Price Total 1 J006796 …" at bounding box center [441, 307] width 650 height 364
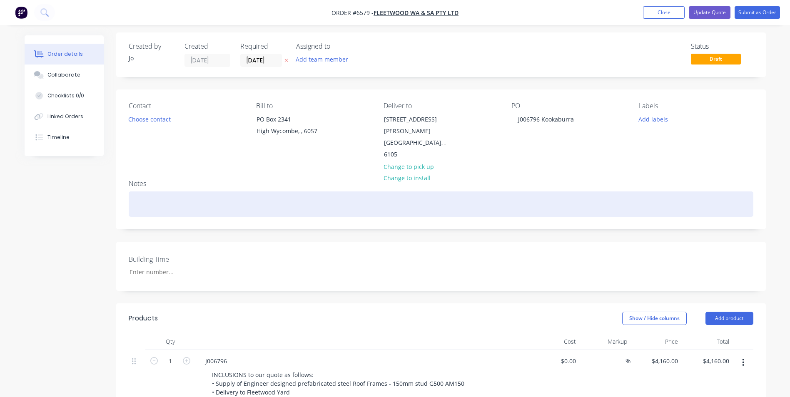
scroll to position [0, 0]
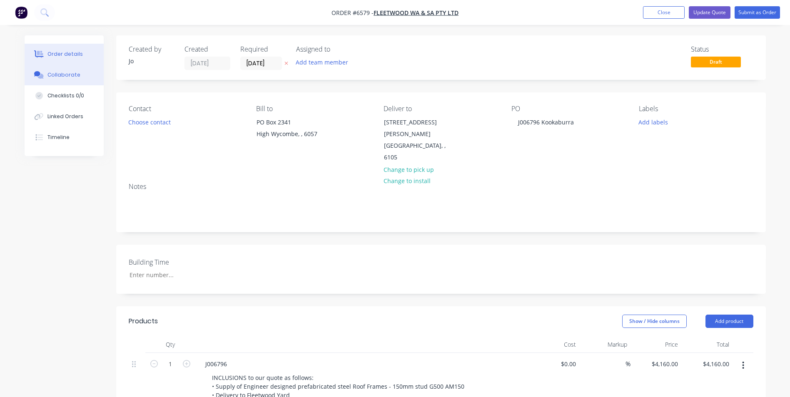
click at [51, 69] on button "Collaborate" at bounding box center [64, 75] width 79 height 21
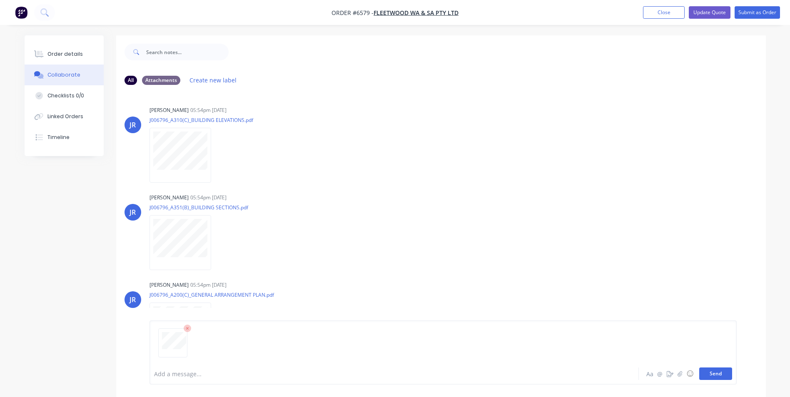
click at [721, 373] on button "Send" at bounding box center [715, 374] width 33 height 12
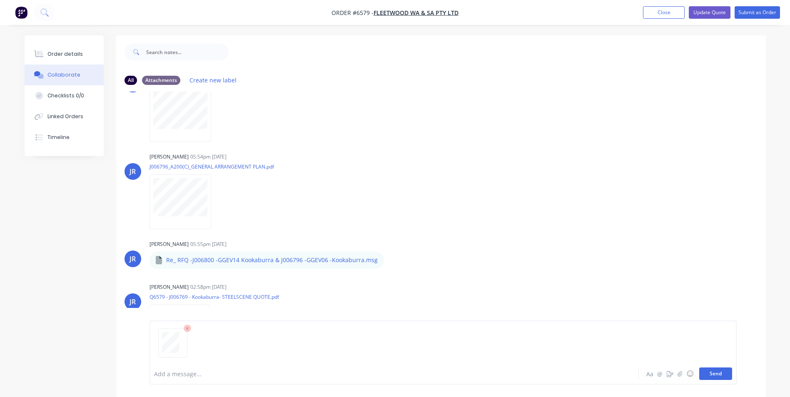
click at [723, 376] on button "Send" at bounding box center [715, 374] width 33 height 12
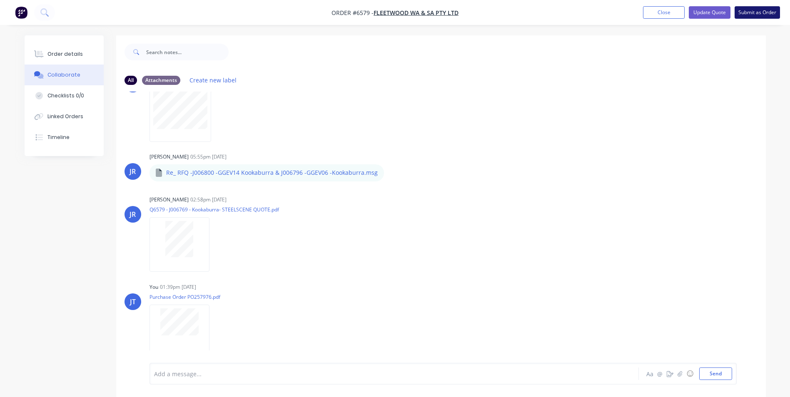
click at [769, 15] on button "Submit as Order" at bounding box center [757, 12] width 45 height 12
click at [666, 14] on button "Close" at bounding box center [668, 12] width 42 height 12
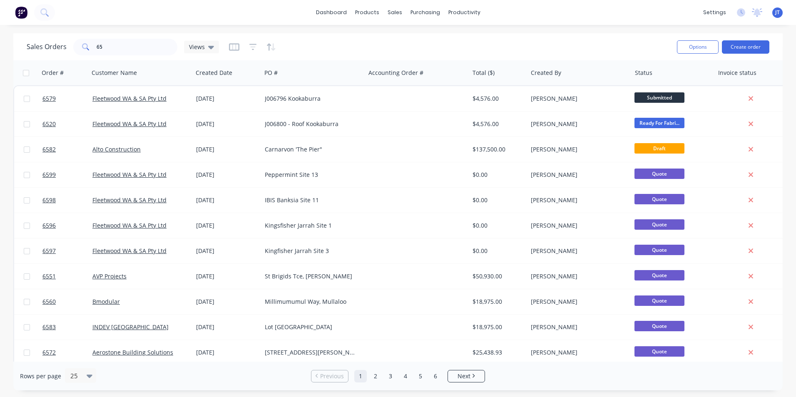
click at [507, 45] on div "Sales Orders 65 Views" at bounding box center [349, 47] width 644 height 20
click at [129, 42] on input "65" at bounding box center [137, 47] width 81 height 17
type input "6"
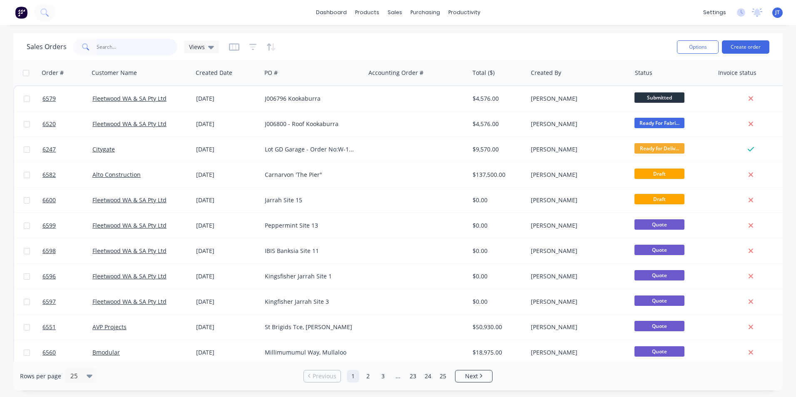
click at [115, 50] on input "text" at bounding box center [137, 47] width 81 height 17
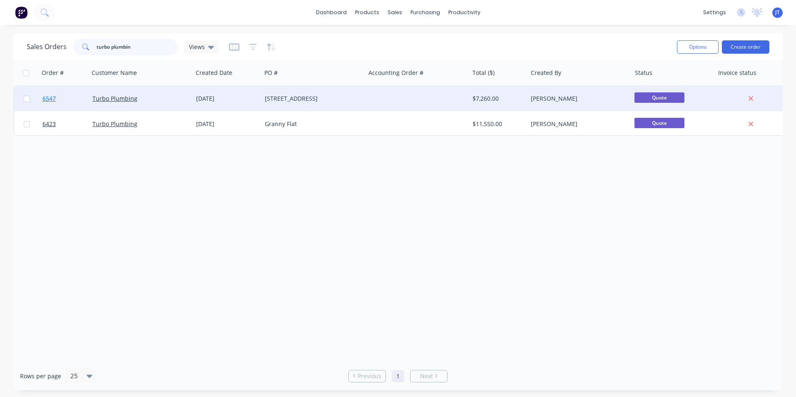
type input "turbo plumbin"
click at [57, 100] on link "6547" at bounding box center [67, 98] width 50 height 25
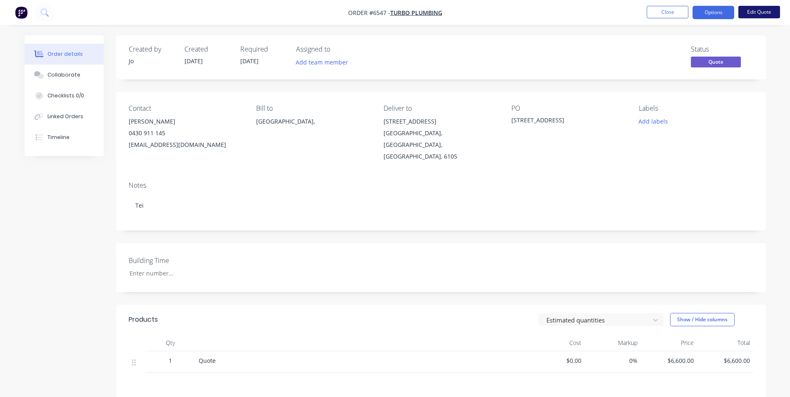
click at [756, 13] on button "Edit Quote" at bounding box center [759, 12] width 42 height 12
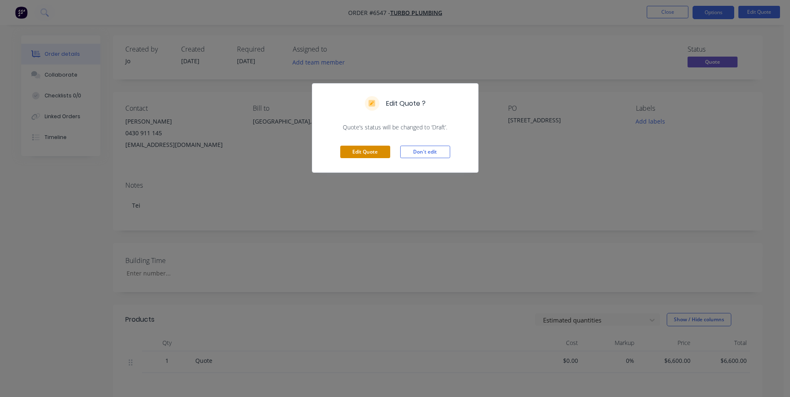
click at [349, 152] on button "Edit Quote" at bounding box center [365, 152] width 50 height 12
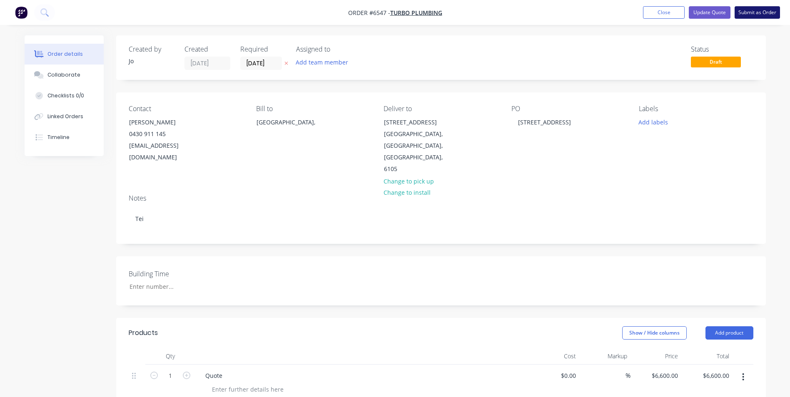
click at [754, 13] on button "Submit as Order" at bounding box center [757, 12] width 45 height 12
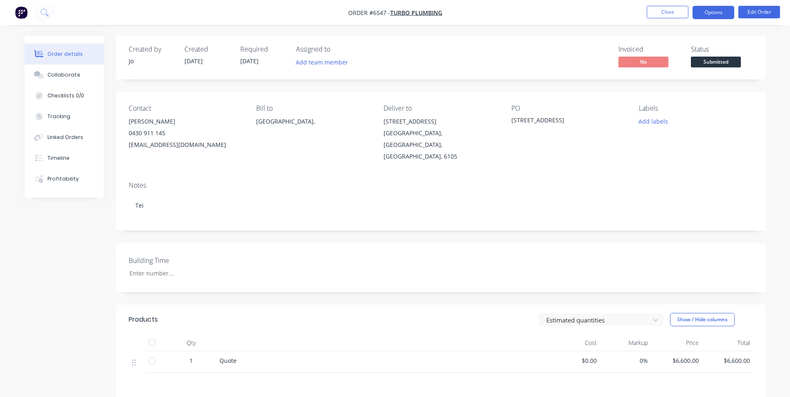
click at [723, 12] on button "Options" at bounding box center [714, 12] width 42 height 13
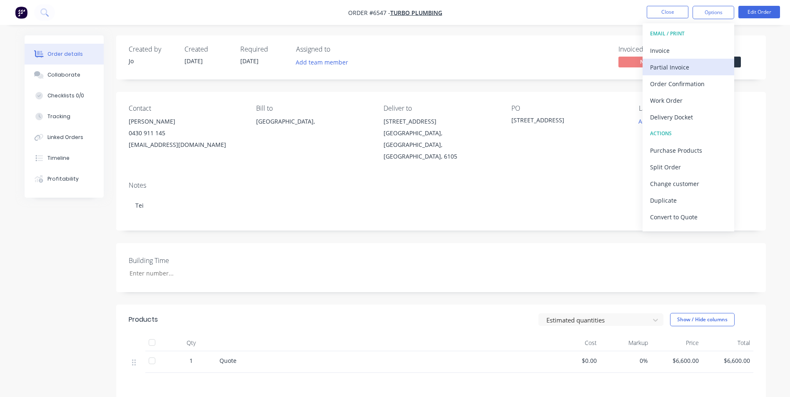
click at [683, 62] on div "Partial Invoice" at bounding box center [688, 67] width 77 height 12
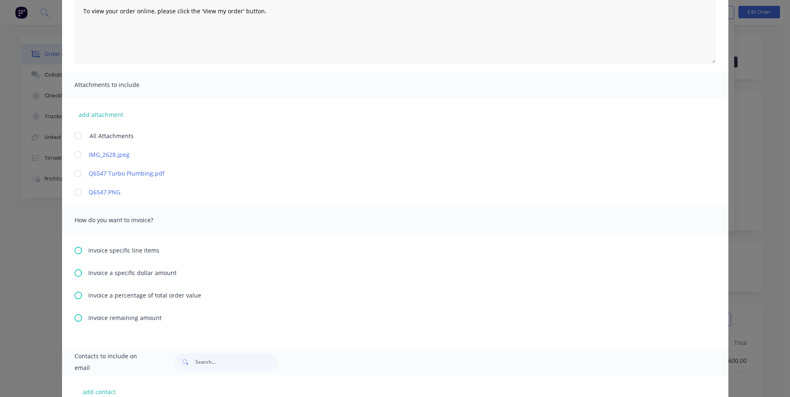
scroll to position [125, 0]
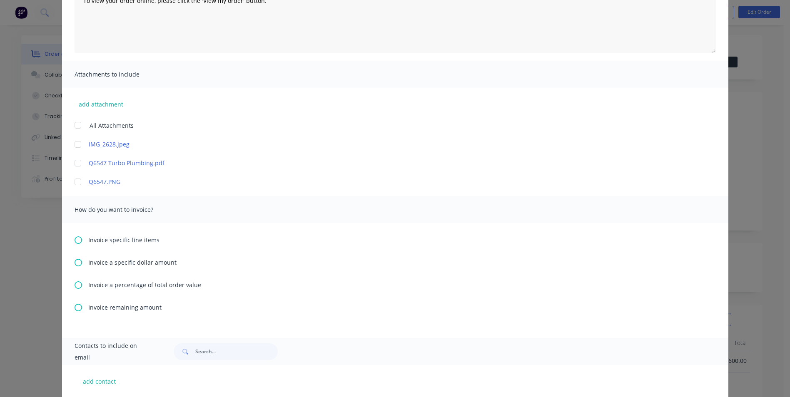
click at [74, 165] on div at bounding box center [78, 163] width 17 height 17
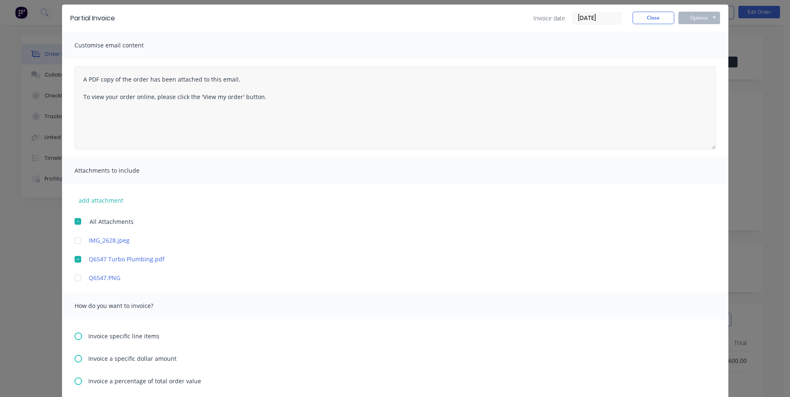
scroll to position [167, 0]
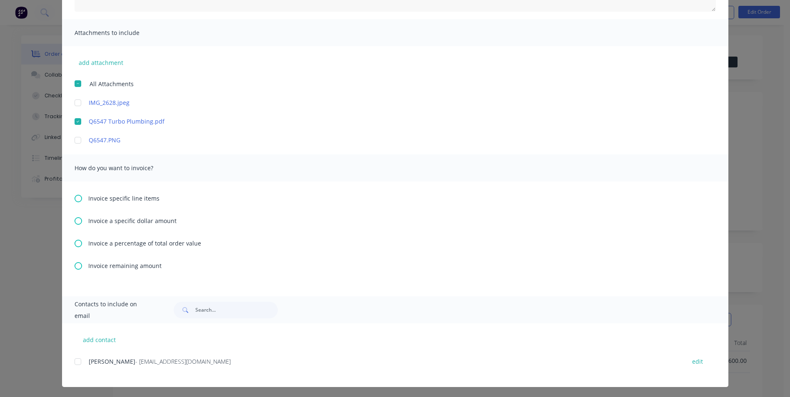
click at [77, 242] on icon at bounding box center [78, 243] width 7 height 7
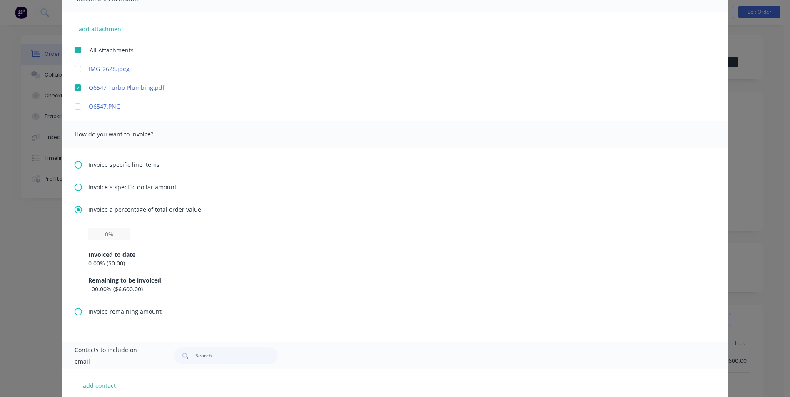
scroll to position [208, 0]
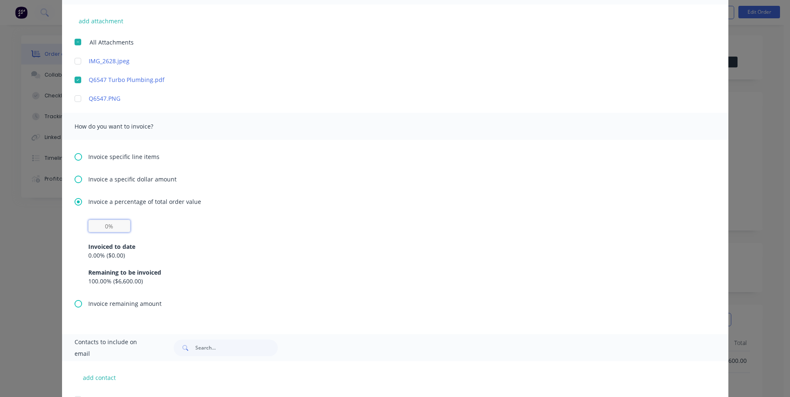
click at [105, 228] on input "text" at bounding box center [109, 226] width 42 height 12
type input "10%"
click at [404, 256] on div "0.00 % ( $0.00 )" at bounding box center [395, 255] width 614 height 9
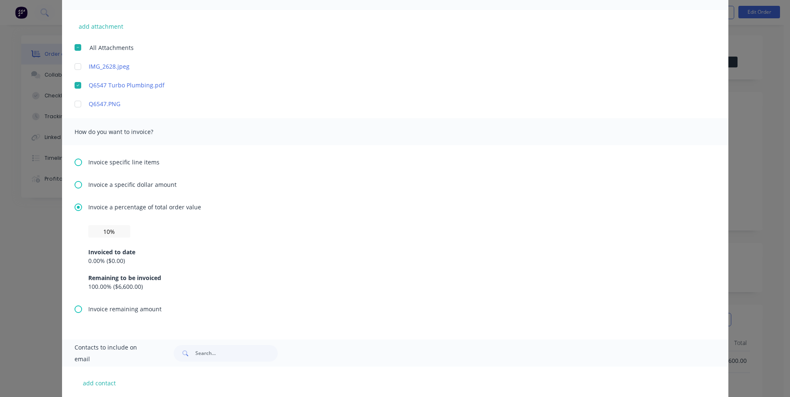
scroll to position [248, 0]
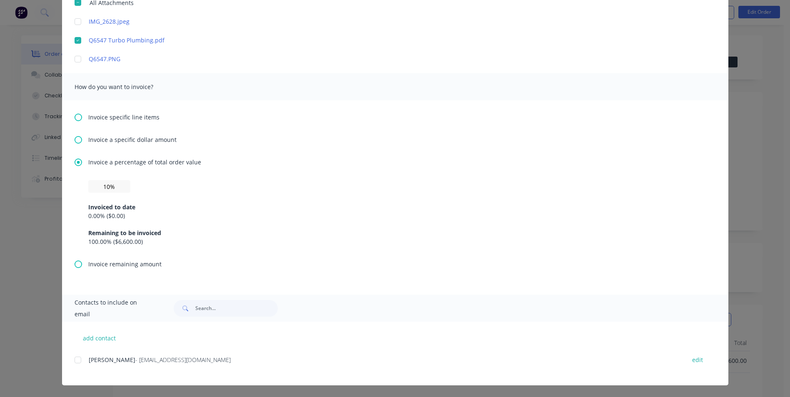
click at [77, 361] on div at bounding box center [78, 360] width 17 height 17
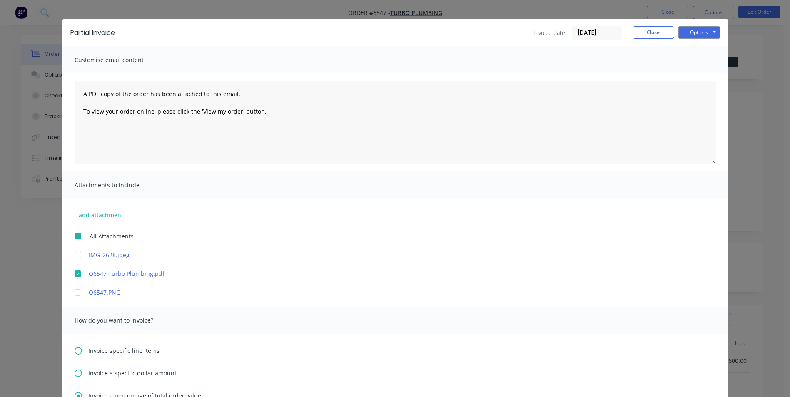
scroll to position [0, 0]
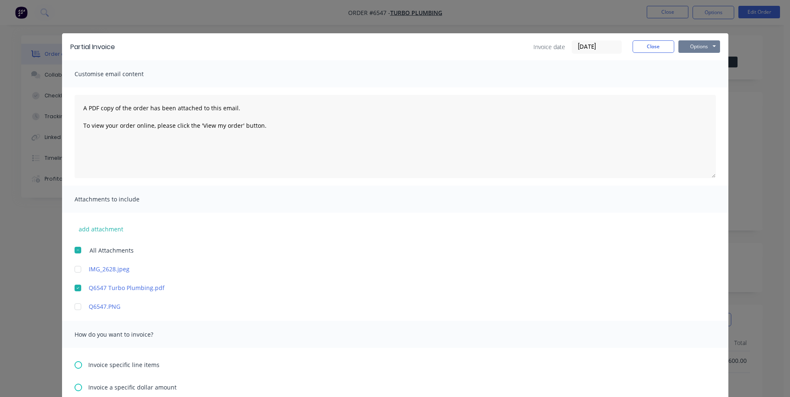
click at [703, 41] on button "Options" at bounding box center [699, 46] width 42 height 12
click at [703, 58] on button "Preview" at bounding box center [704, 62] width 53 height 14
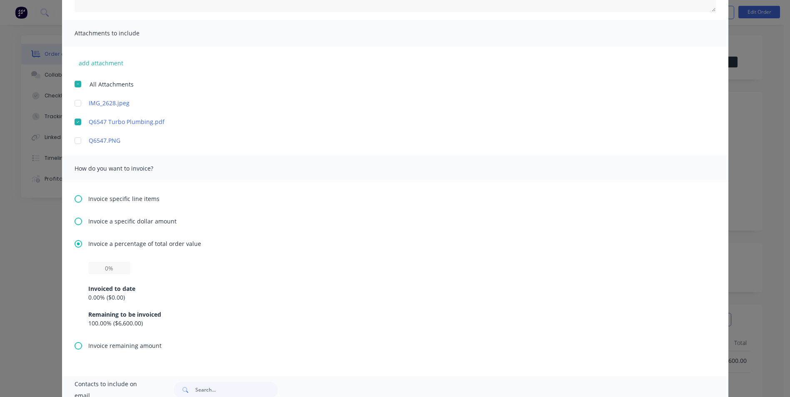
scroll to position [167, 0]
click at [103, 268] on input "text" at bounding box center [109, 268] width 42 height 12
type input "10%"
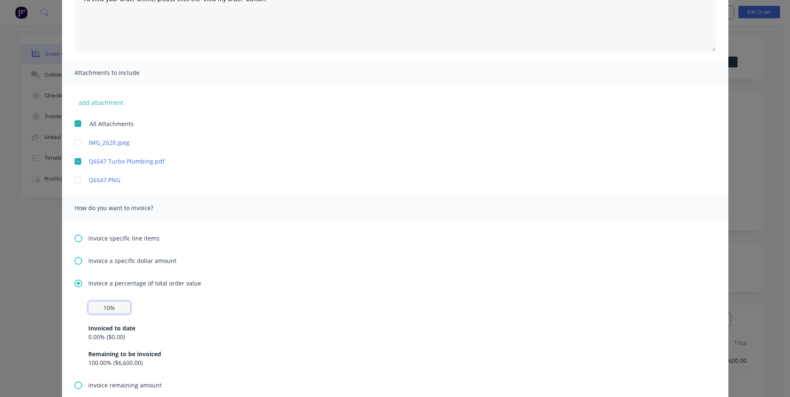
scroll to position [0, 0]
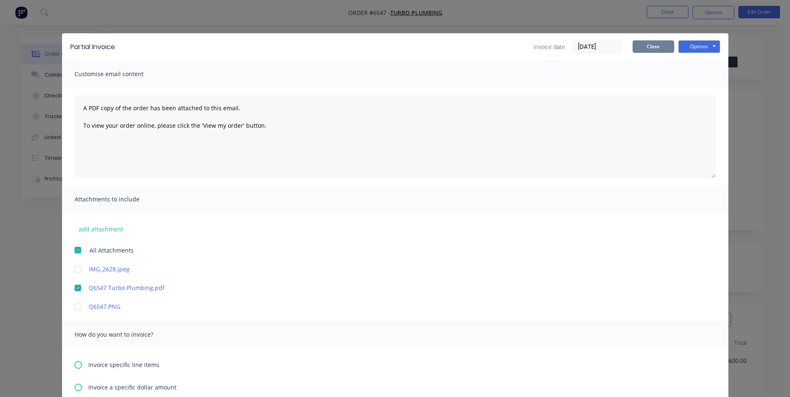
click at [646, 46] on button "Close" at bounding box center [654, 46] width 42 height 12
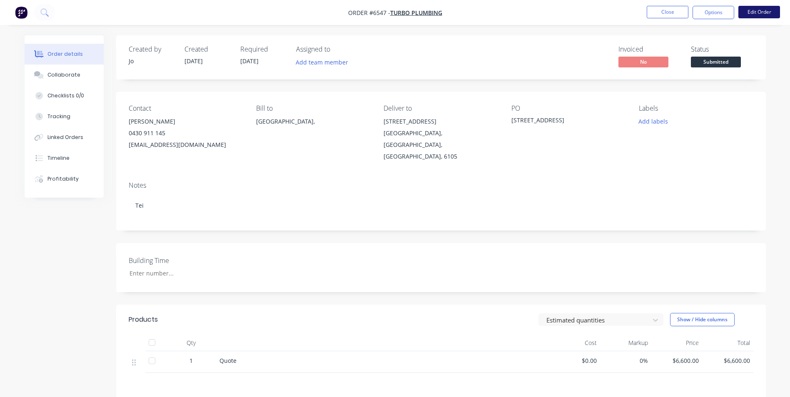
click at [753, 10] on button "Edit Order" at bounding box center [759, 12] width 42 height 12
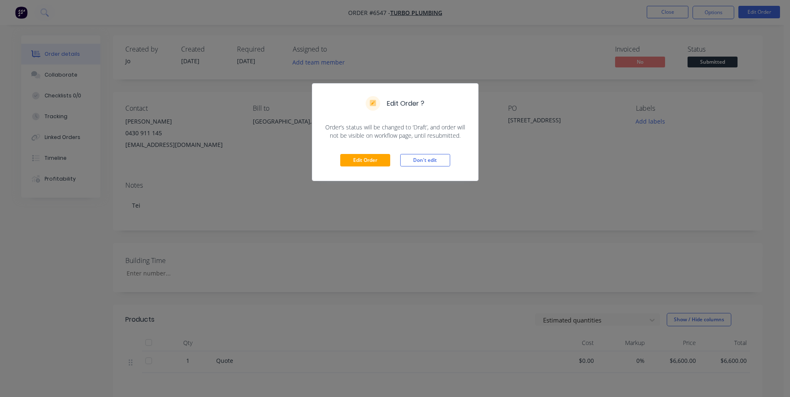
click at [529, 204] on div "Edit Order ? Order’s status will be changed to ‘Draft’, and order will not be v…" at bounding box center [395, 198] width 790 height 397
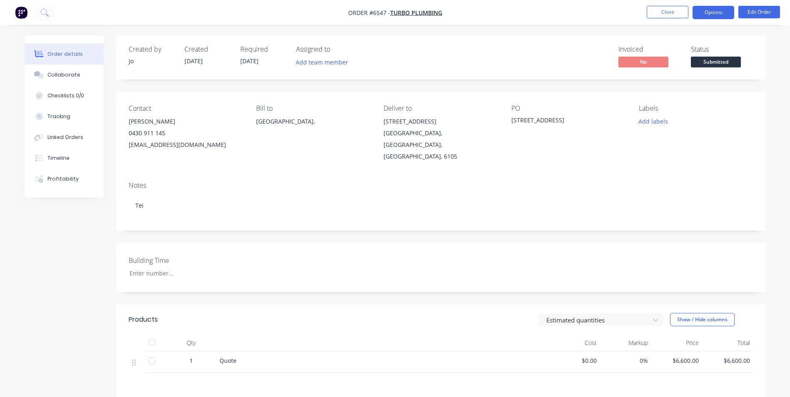
click at [722, 11] on button "Options" at bounding box center [714, 12] width 42 height 13
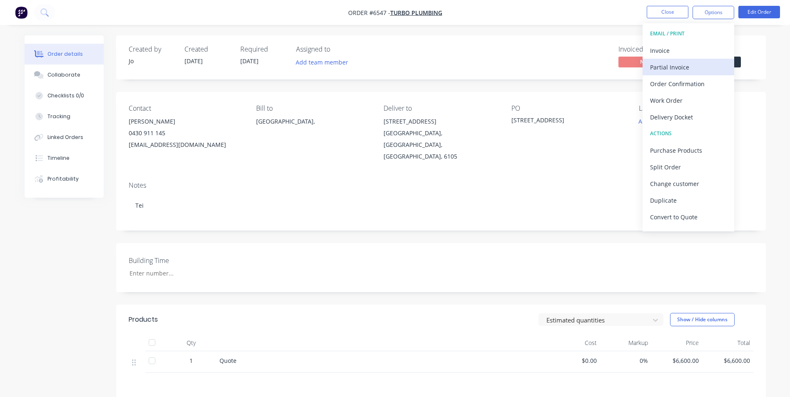
click at [676, 67] on div "Partial Invoice" at bounding box center [688, 67] width 77 height 12
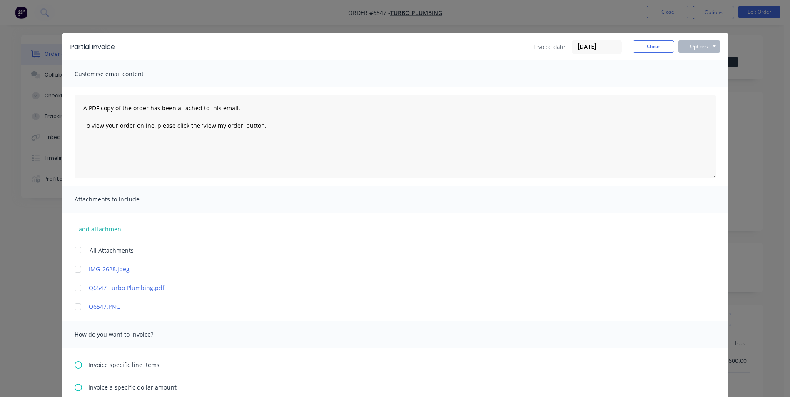
click at [77, 289] on div at bounding box center [78, 288] width 17 height 17
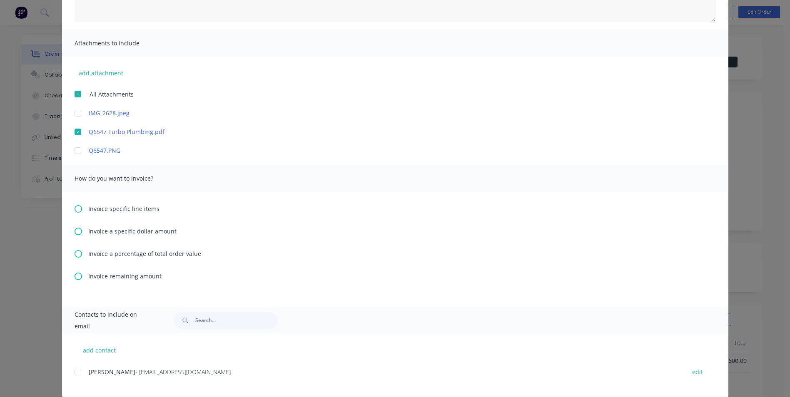
scroll to position [167, 0]
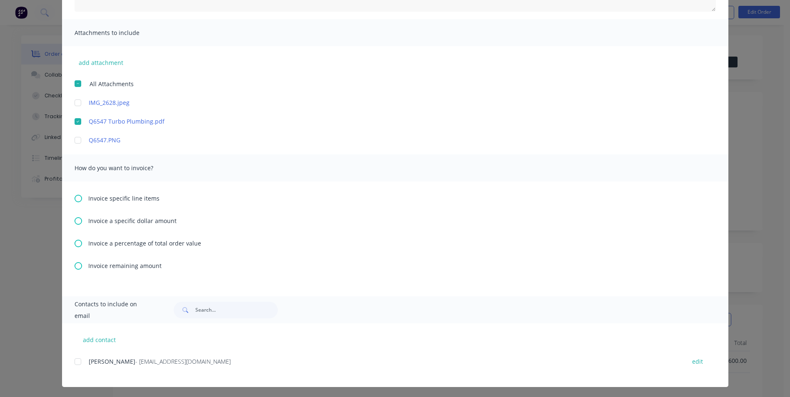
click at [76, 246] on icon at bounding box center [78, 243] width 7 height 7
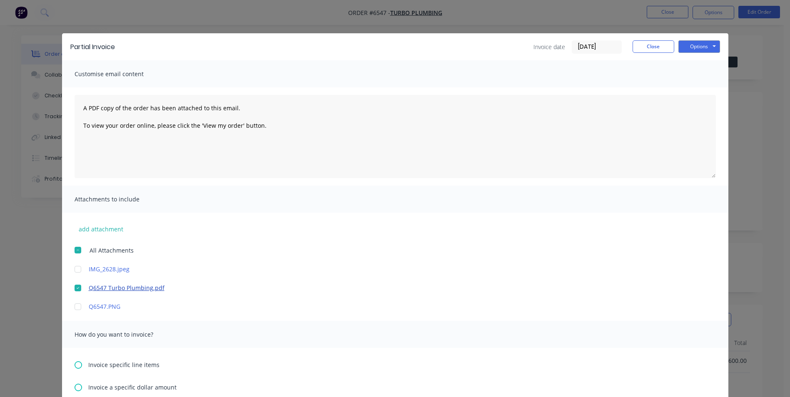
scroll to position [208, 0]
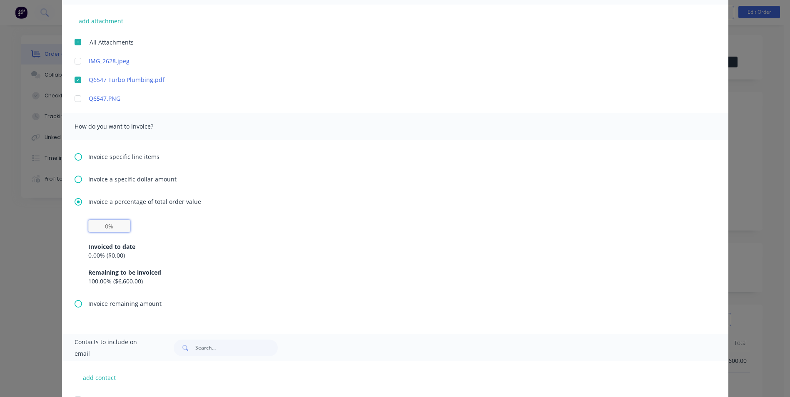
click at [101, 225] on input "text" at bounding box center [109, 226] width 42 height 12
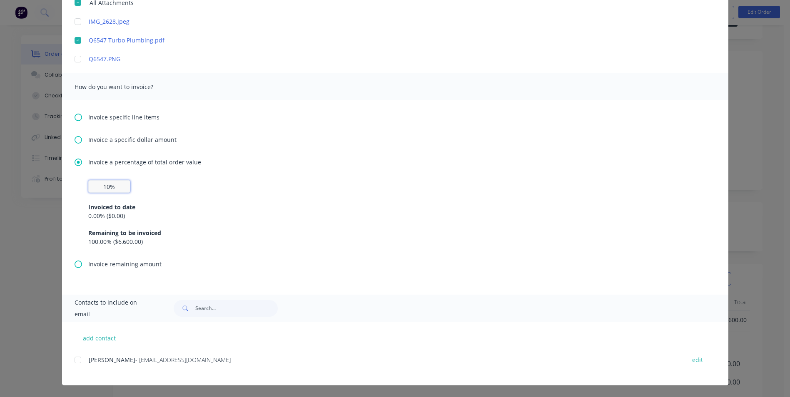
scroll to position [112, 0]
click at [72, 361] on div at bounding box center [78, 360] width 17 height 17
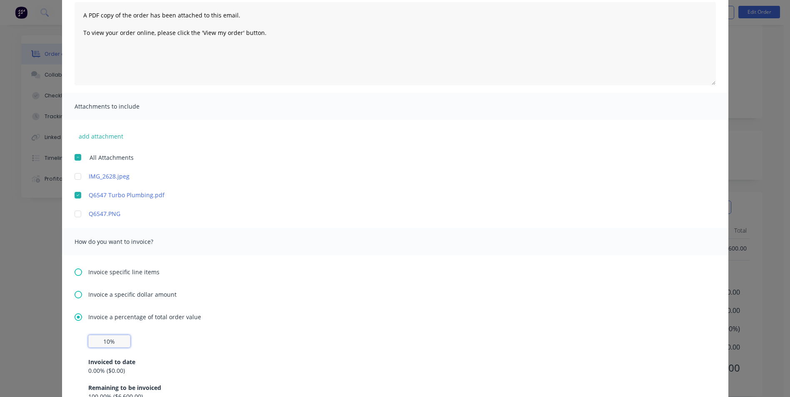
scroll to position [0, 0]
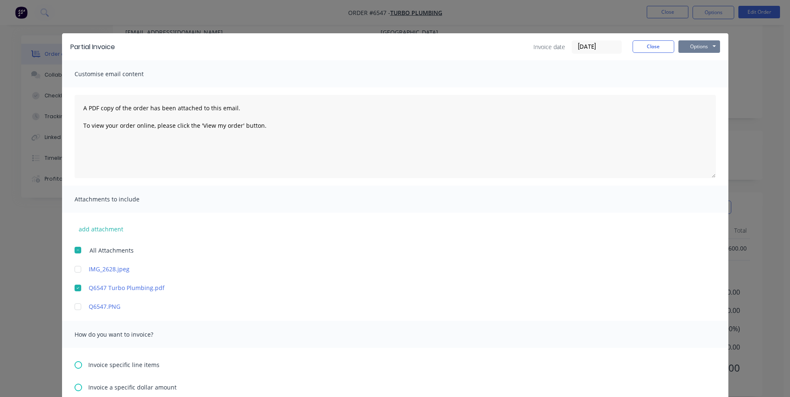
type input "10%"
click at [707, 43] on button "Options" at bounding box center [699, 46] width 42 height 12
click at [706, 85] on button "Email" at bounding box center [704, 89] width 53 height 14
click at [648, 45] on button "Close" at bounding box center [654, 46] width 42 height 12
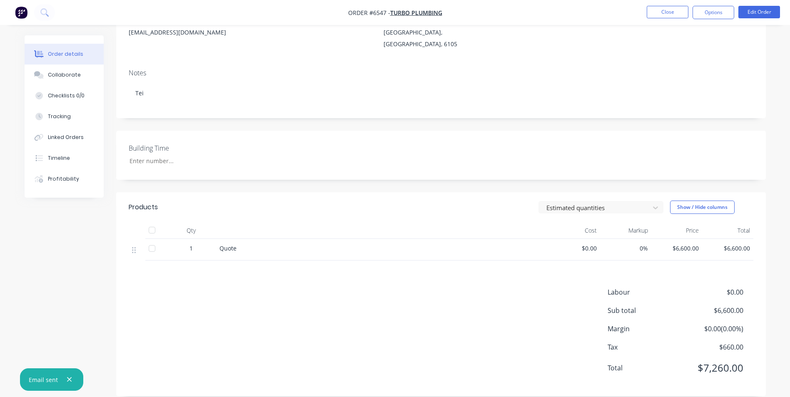
click at [573, 62] on div "Notes Tei" at bounding box center [441, 90] width 650 height 56
click at [420, 315] on div "Labour $0.00 Sub total $6,600.00 Margin $0.00 ( 0.00 %) Tax $660.00 Total $7,26…" at bounding box center [441, 335] width 625 height 97
click at [564, 320] on div "Labour $0.00 Sub total $6,600.00 Margin $0.00 ( 0.00 %) Tax $660.00 Total $7,26…" at bounding box center [441, 335] width 625 height 97
click at [63, 56] on div "Order details" at bounding box center [64, 53] width 35 height 7
click at [672, 13] on button "Close" at bounding box center [668, 12] width 42 height 12
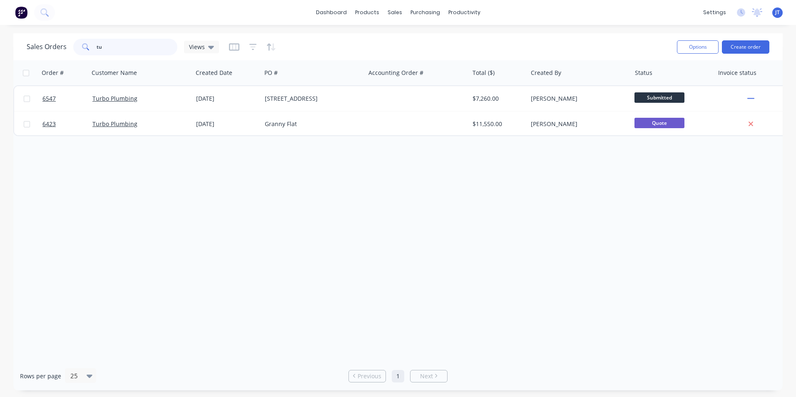
type input "t"
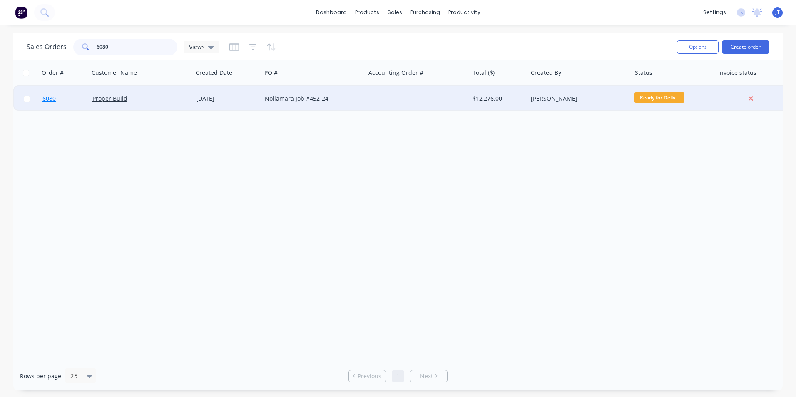
type input "6080"
click at [52, 97] on span "6080" at bounding box center [48, 99] width 13 height 8
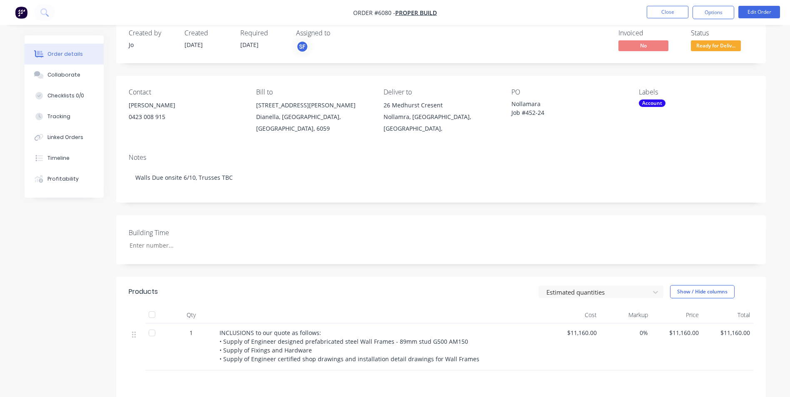
scroll to position [13, 0]
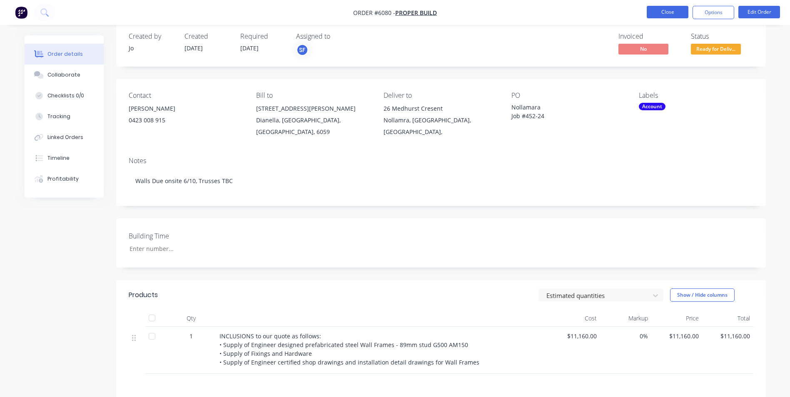
click at [673, 12] on button "Close" at bounding box center [668, 12] width 42 height 12
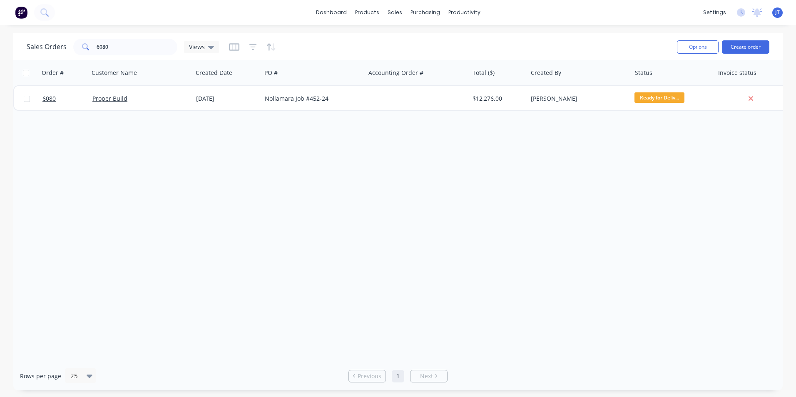
click at [277, 192] on div "Order # Customer Name Created Date PO # Accounting Order # Total ($) Created By…" at bounding box center [398, 211] width 770 height 302
click at [289, 262] on div "Order # Customer Name Created Date PO # Accounting Order # Total ($) Created By…" at bounding box center [398, 211] width 770 height 302
click at [185, 219] on div "Order # Customer Name Created Date PO # Accounting Order # Total ($) Created By…" at bounding box center [398, 211] width 770 height 302
drag, startPoint x: 251, startPoint y: 184, endPoint x: 265, endPoint y: 190, distance: 15.5
click at [252, 184] on div "Order # Customer Name Created Date PO # Accounting Order # Total ($) Created By…" at bounding box center [398, 211] width 770 height 302
